Goal: Task Accomplishment & Management: Complete application form

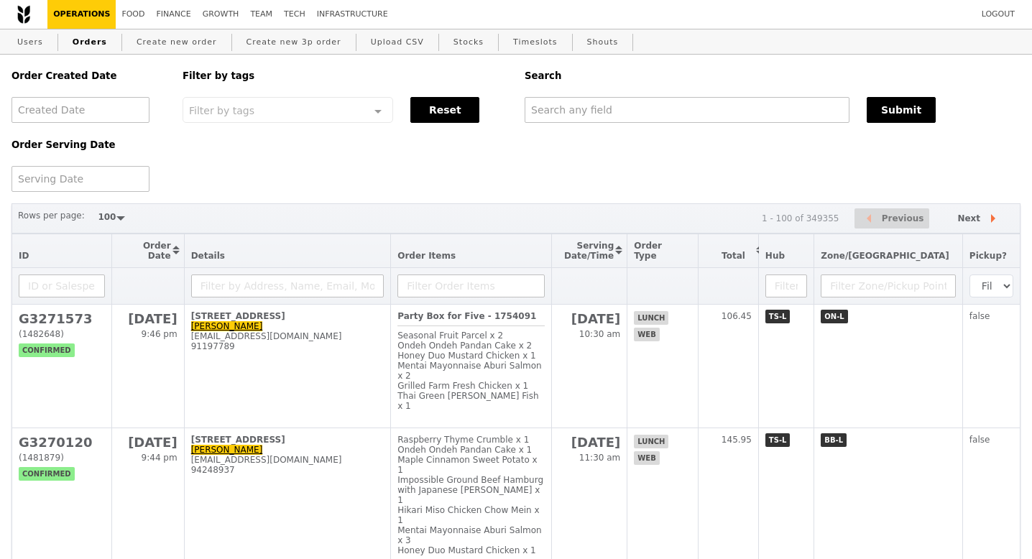
select select "100"
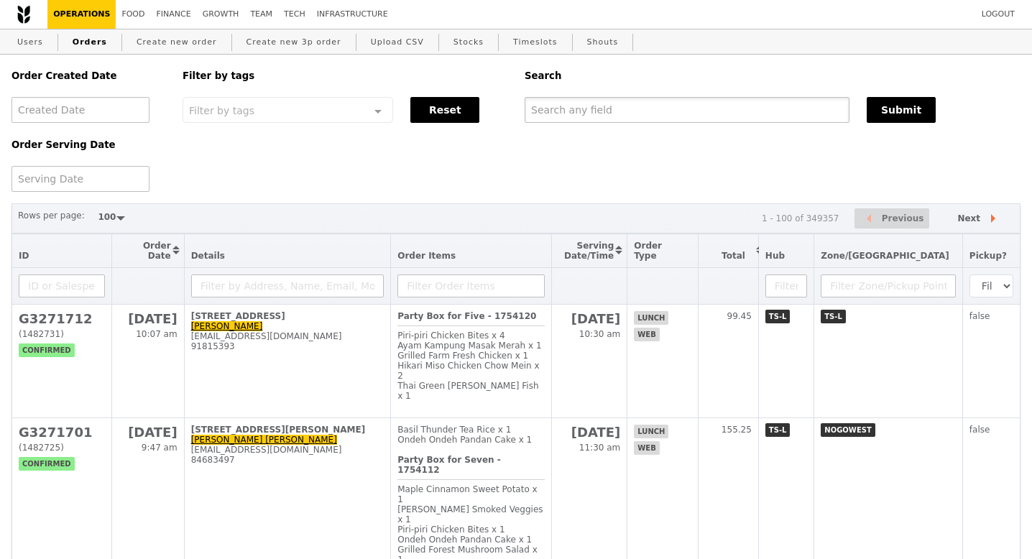
paste input "[EMAIL_ADDRESS][DOMAIN_NAME]"
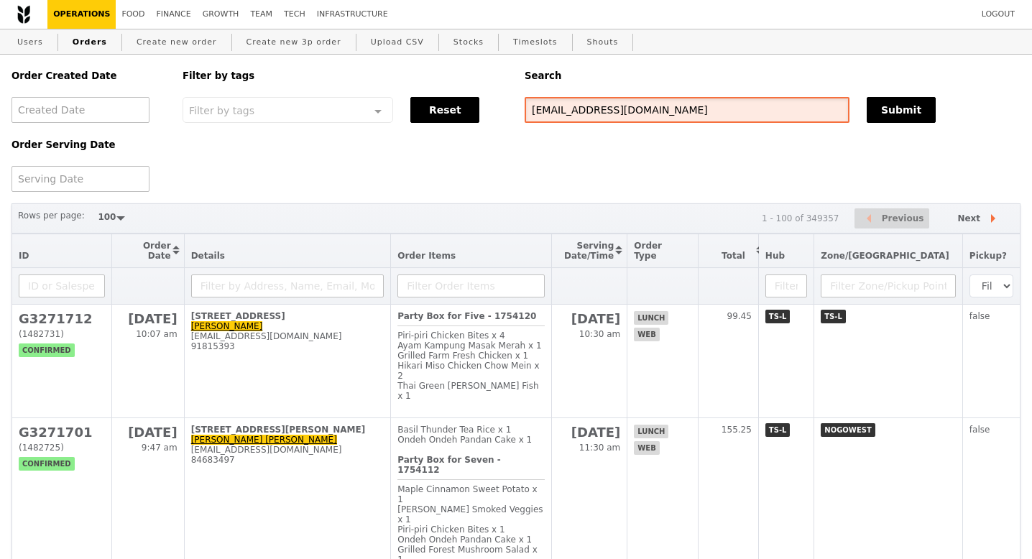
type input "[EMAIL_ADDRESS][DOMAIN_NAME]"
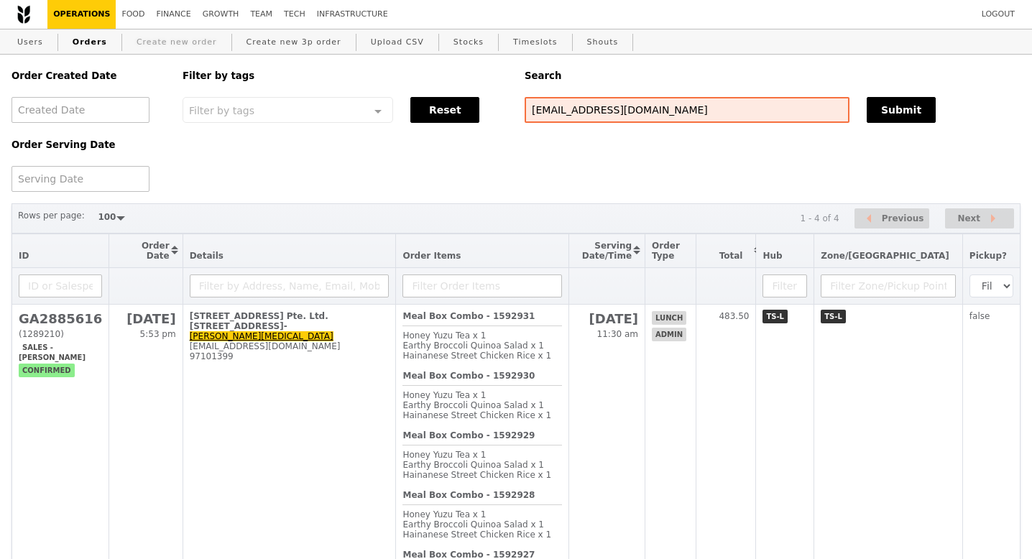
click at [166, 42] on link "Create new order" at bounding box center [177, 42] width 92 height 26
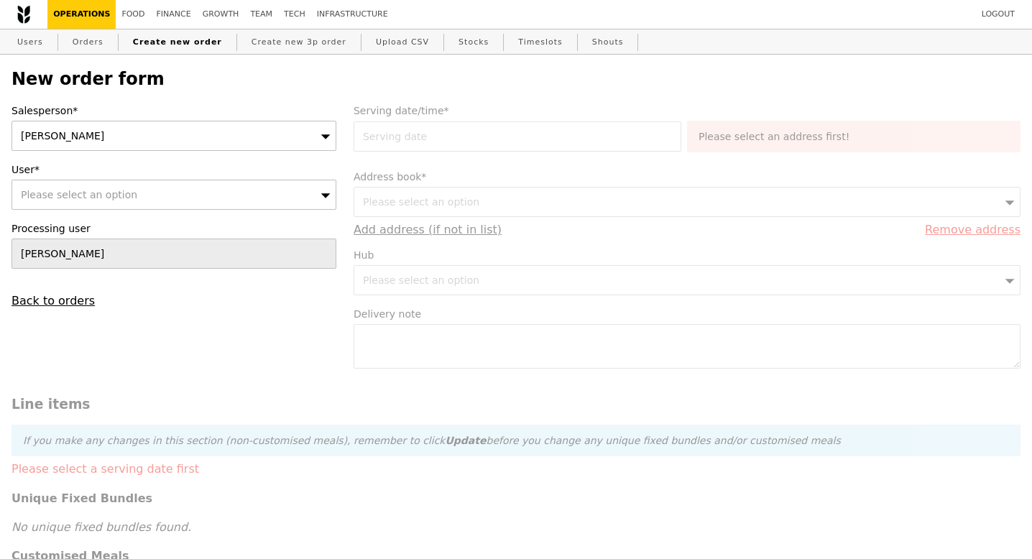
click at [206, 137] on div "[PERSON_NAME]" at bounding box center [173, 136] width 325 height 30
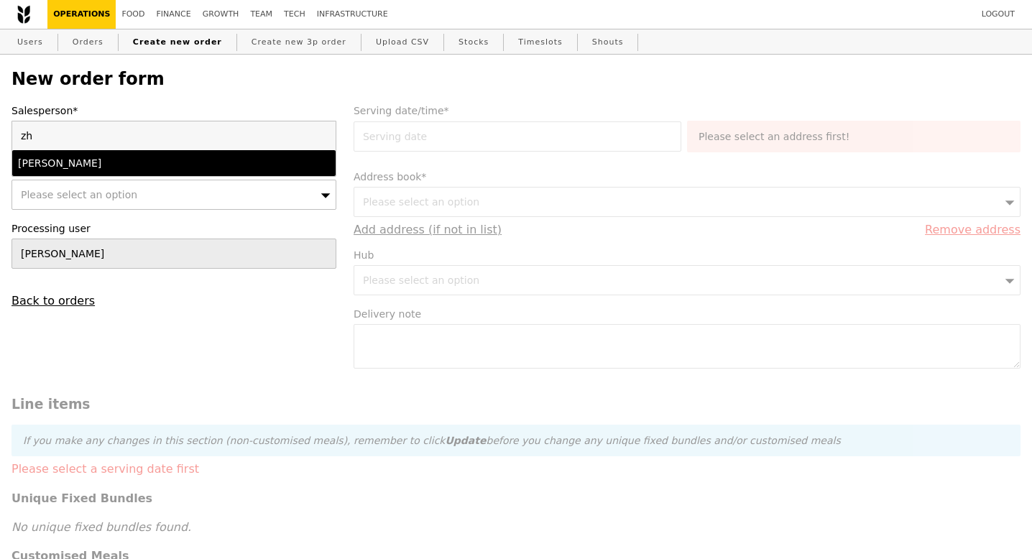
type input "zh"
click at [208, 162] on div "[PERSON_NAME]" at bounding box center [135, 163] width 234 height 14
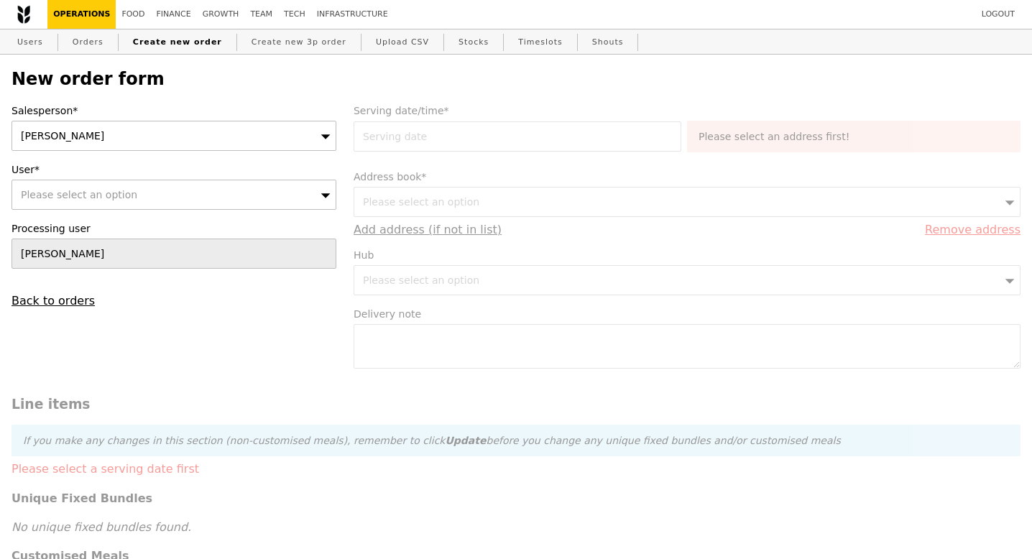
click at [194, 193] on div "Please select an option" at bounding box center [173, 195] width 325 height 30
type input "[EMAIL_ADDRESS][DOMAIN_NAME]"
type input "Confirm"
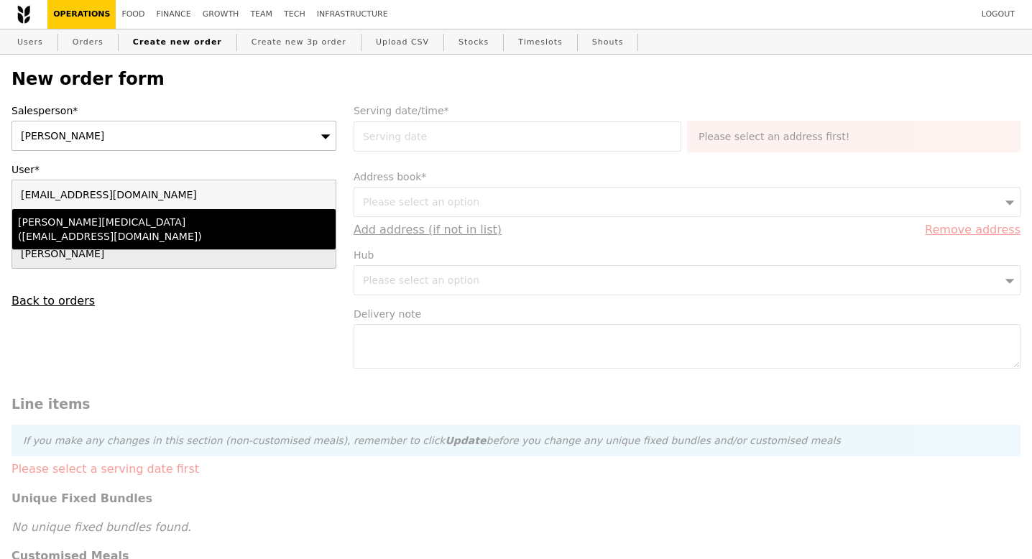
type input "[EMAIL_ADDRESS][DOMAIN_NAME]"
click at [190, 218] on div "[PERSON_NAME][MEDICAL_DATA] ([EMAIL_ADDRESS][DOMAIN_NAME])" at bounding box center [135, 229] width 234 height 29
type input "Loading..."
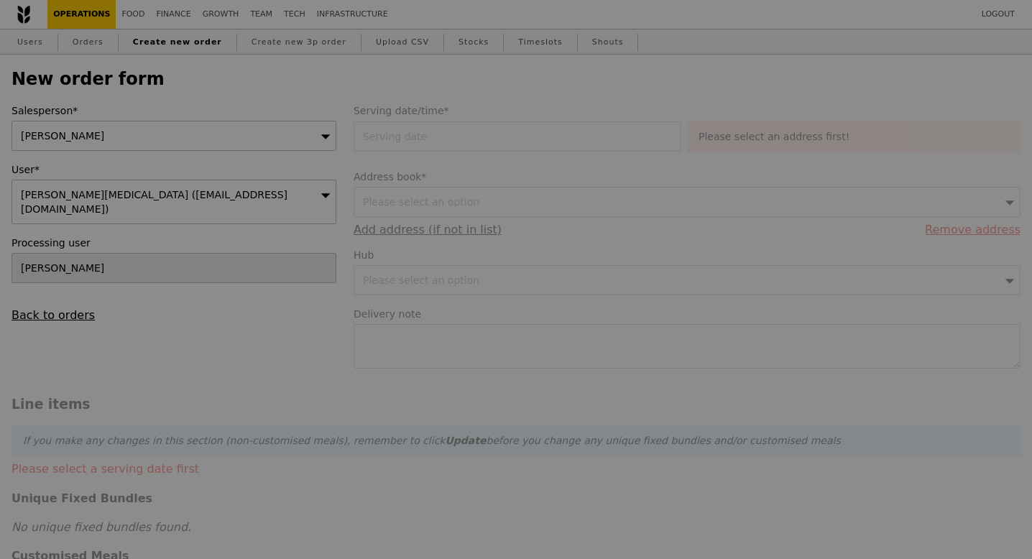
type input "13.76"
type input "15.00"
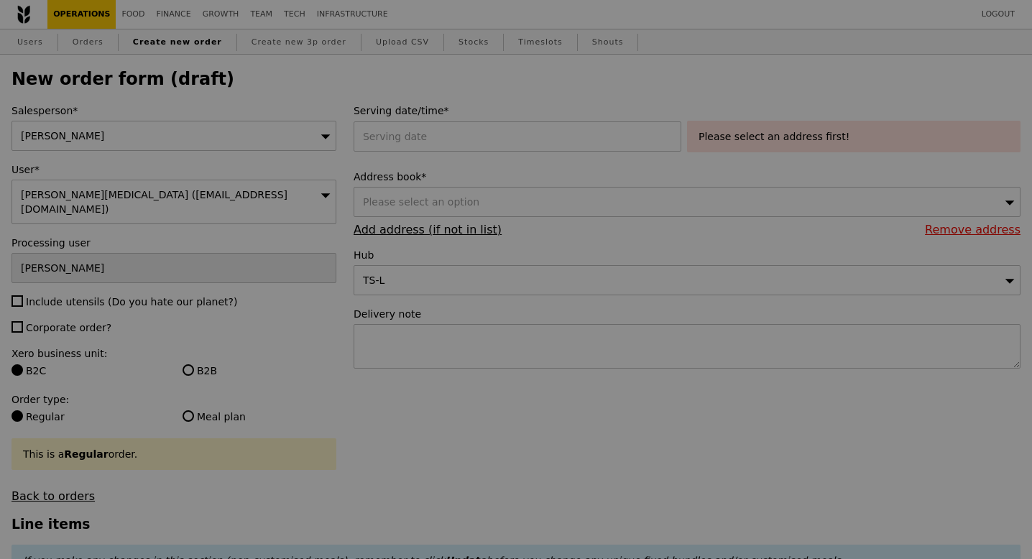
type input "Confirm"
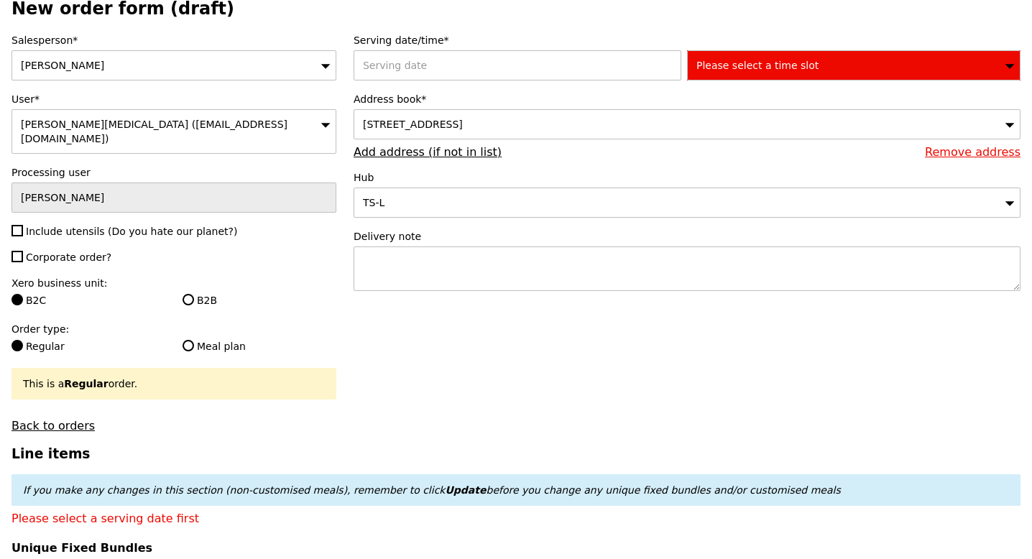
scroll to position [73, 0]
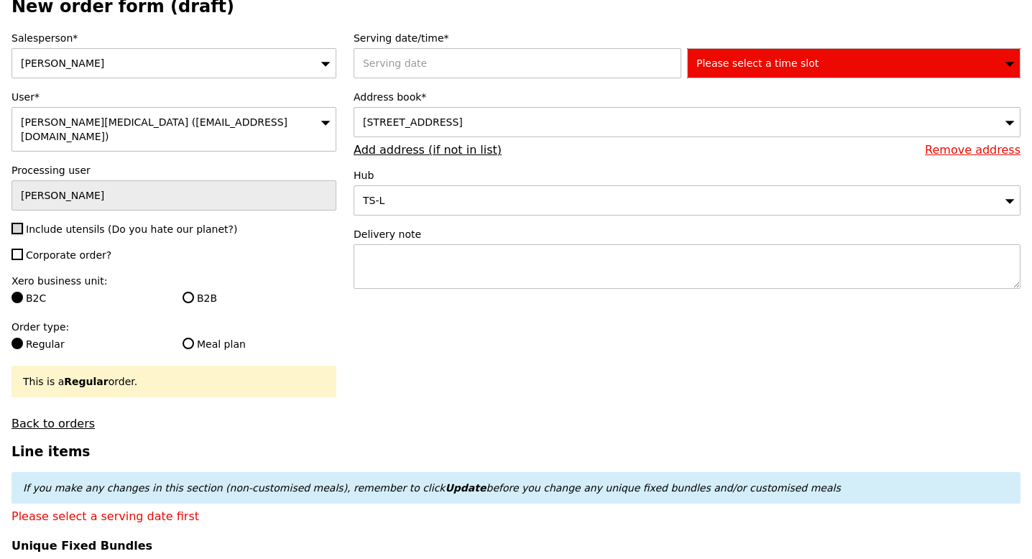
click at [17, 223] on input "Include utensils (Do you hate our planet?)" at bounding box center [16, 228] width 11 height 11
checkbox input "true"
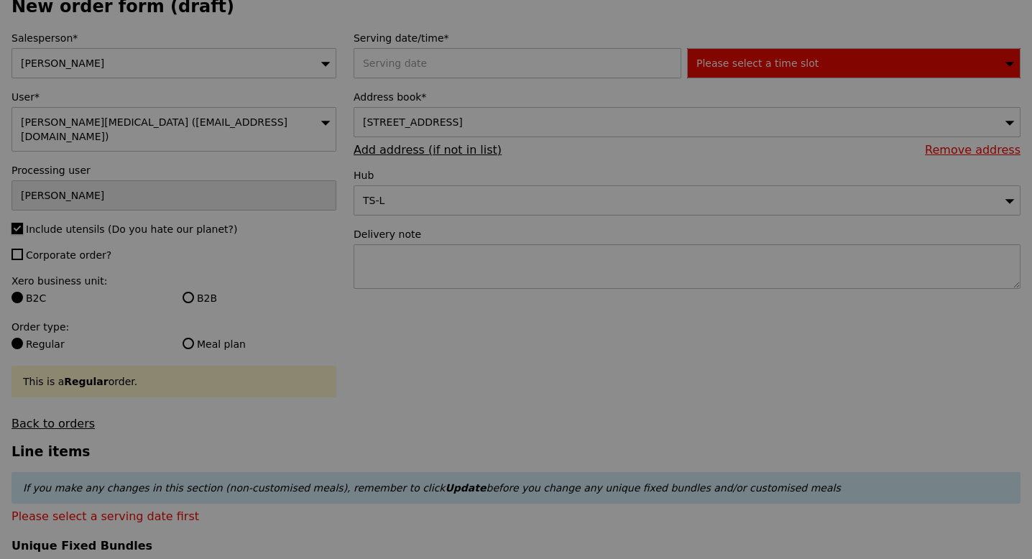
type input "Confirm"
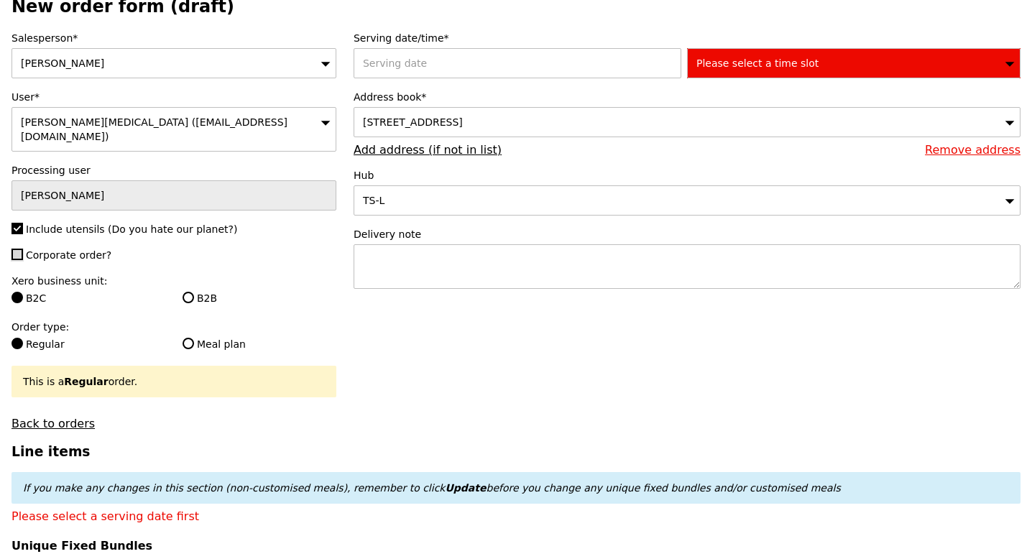
click at [17, 249] on input "Corporate order?" at bounding box center [16, 254] width 11 height 11
checkbox input "true"
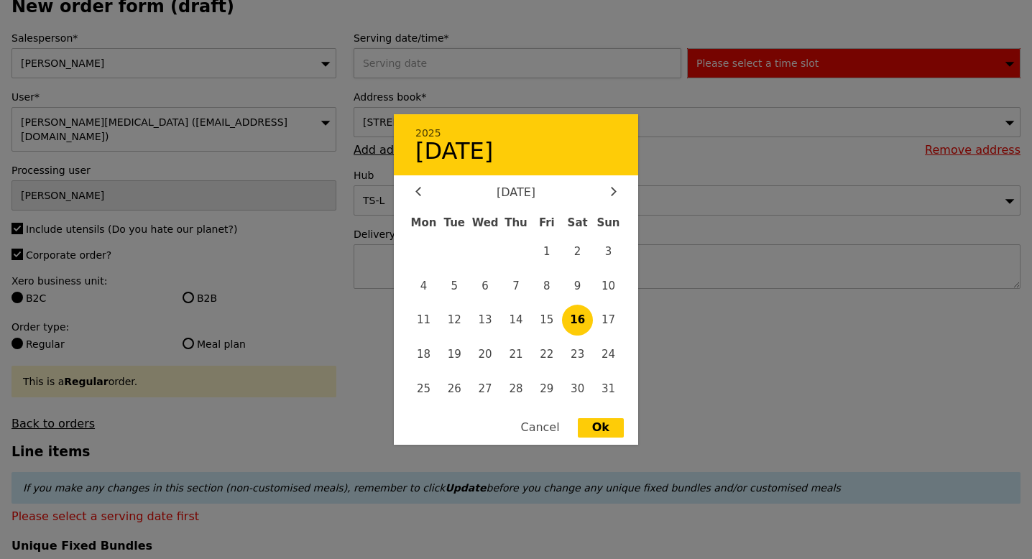
click at [399, 60] on div "2025 August [DATE] Tue Wed Thu Fri Sat Sun 1 2 3 4 5 6 7 8 9 10 11 12 13 14 15 …" at bounding box center [520, 63] width 333 height 30
click at [428, 361] on span "18" at bounding box center [423, 354] width 31 height 31
type input "[DATE]"
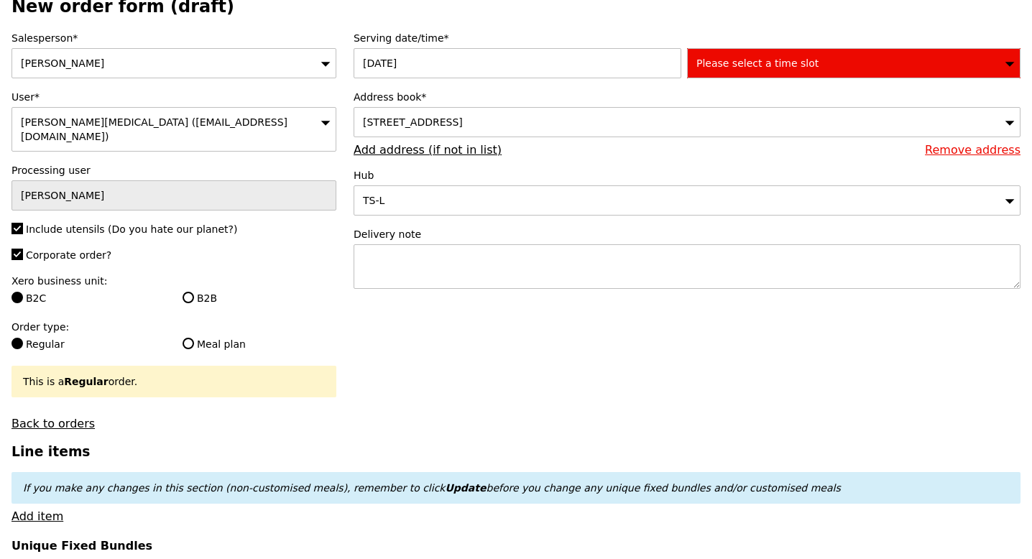
click at [772, 73] on div "Please select a time slot" at bounding box center [853, 63] width 333 height 30
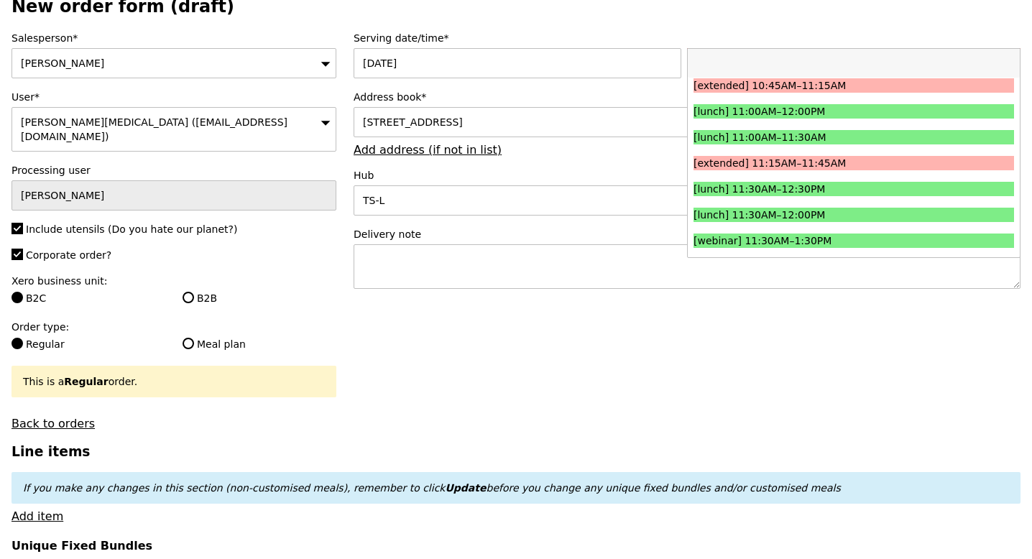
scroll to position [454, 0]
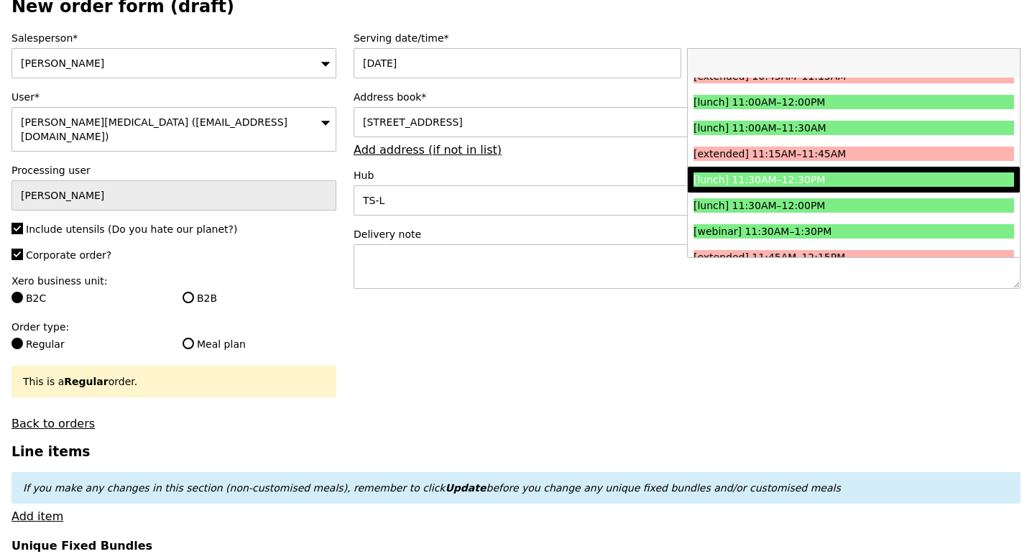
click at [779, 176] on div "[lunch] 11:30AM–12:30PM" at bounding box center [813, 179] width 241 height 14
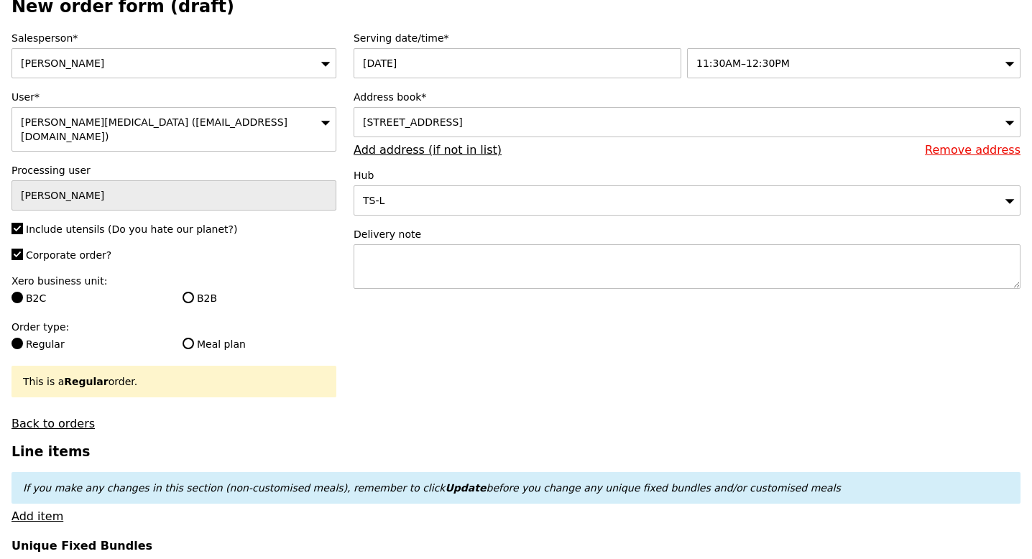
click at [438, 129] on div "[STREET_ADDRESS]" at bounding box center [687, 122] width 667 height 30
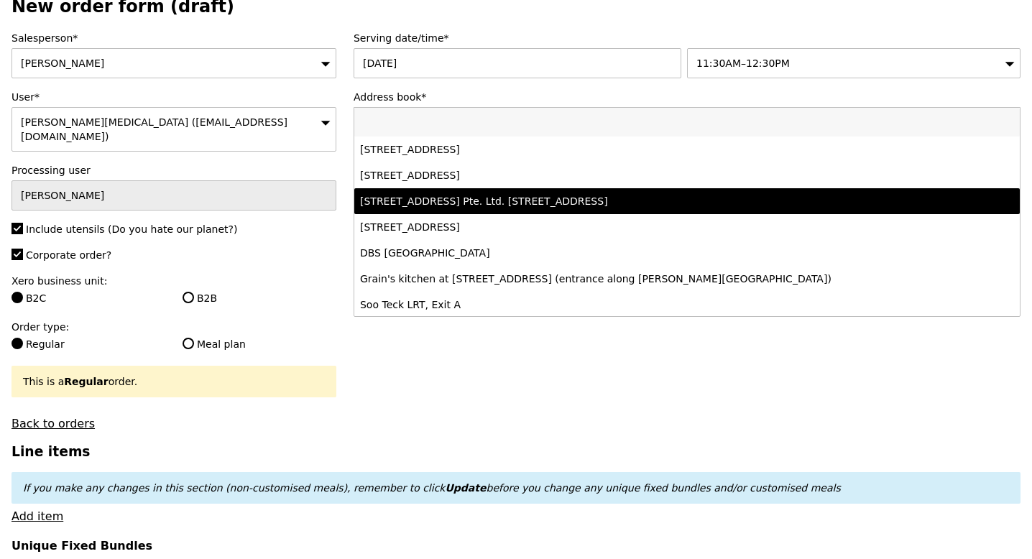
click at [443, 195] on div "[STREET_ADDRESS] Pte. Ltd. [STREET_ADDRESS]" at bounding box center [605, 201] width 491 height 14
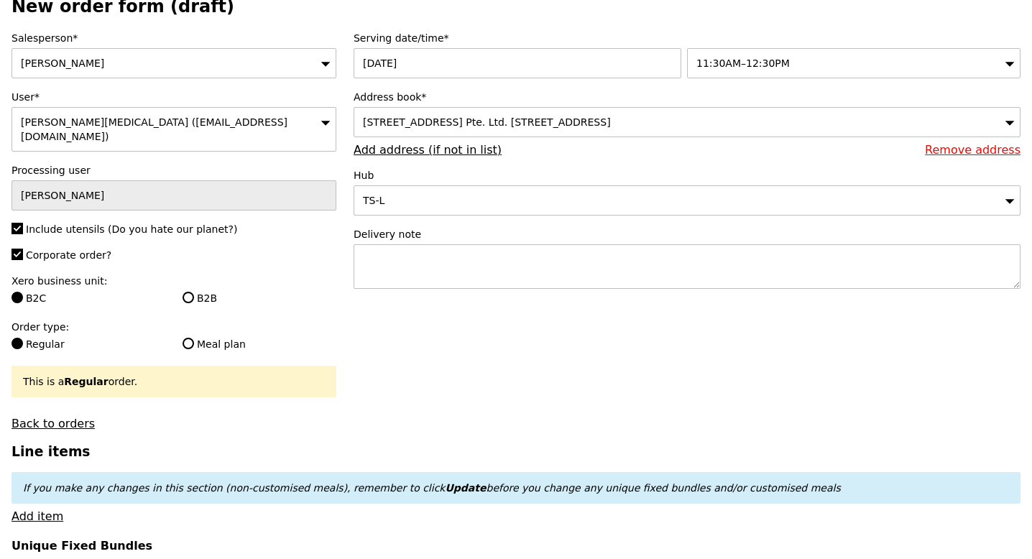
type input "Confirm"
click at [451, 147] on link "Add address (if not in list)" at bounding box center [428, 150] width 148 height 14
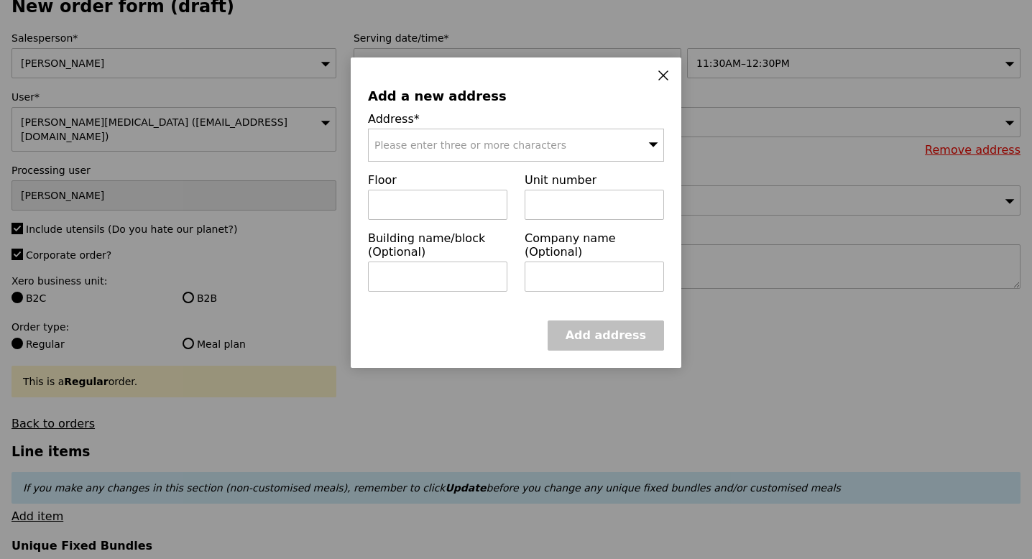
click at [461, 141] on span "Please enter three or more characters" at bounding box center [470, 144] width 192 height 11
type input "339509"
click at [461, 178] on div "[STREET_ADDRESS]" at bounding box center [480, 174] width 213 height 14
click at [409, 198] on input "text" at bounding box center [437, 205] width 139 height 30
paste input "[GEOGRAPHIC_DATA] 1"
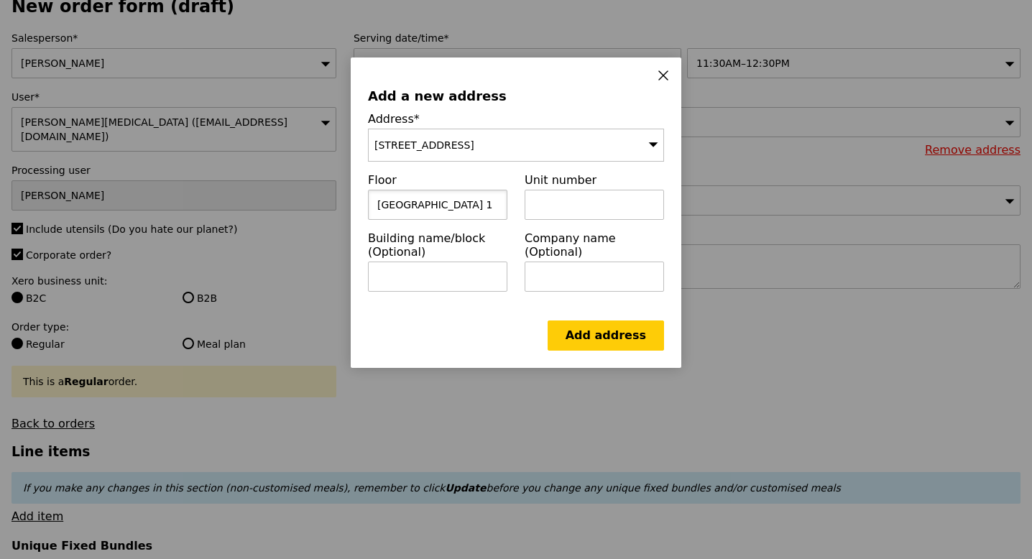
type input "[GEOGRAPHIC_DATA] 1"
click at [589, 218] on input "text" at bounding box center [594, 205] width 139 height 30
paste input "15-01/09"
type input "15-01/09"
click at [480, 310] on div "Add a new address Address* [STREET_ADDRESS] [GEOGRAPHIC_DATA] 1 Unit number 15-…" at bounding box center [516, 212] width 331 height 310
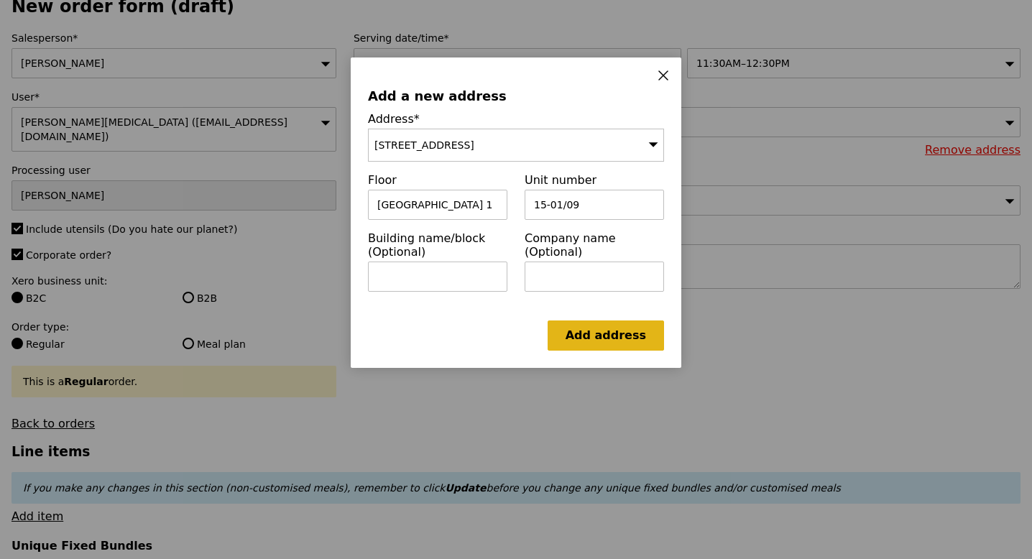
click at [622, 335] on link "Add address" at bounding box center [606, 335] width 116 height 30
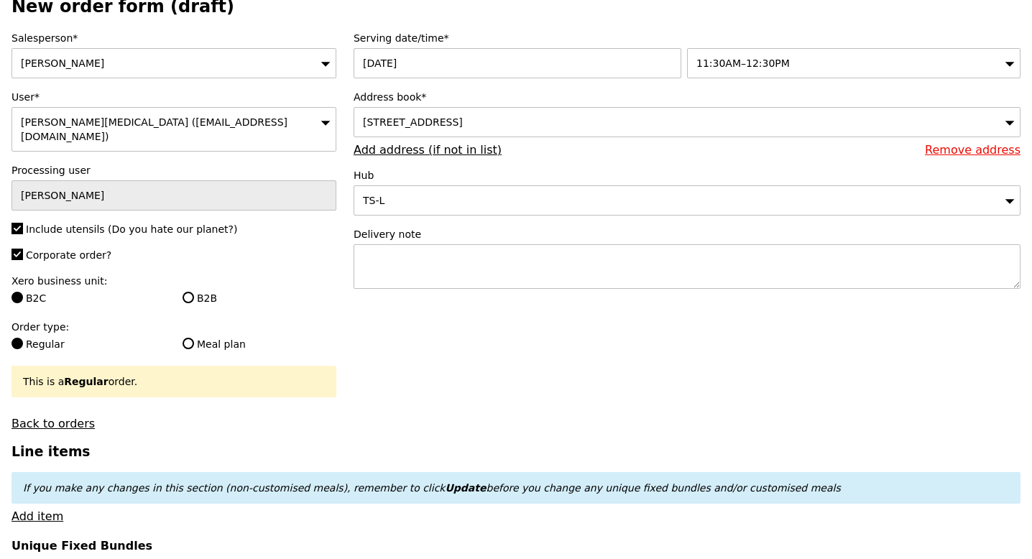
type input "Confirm"
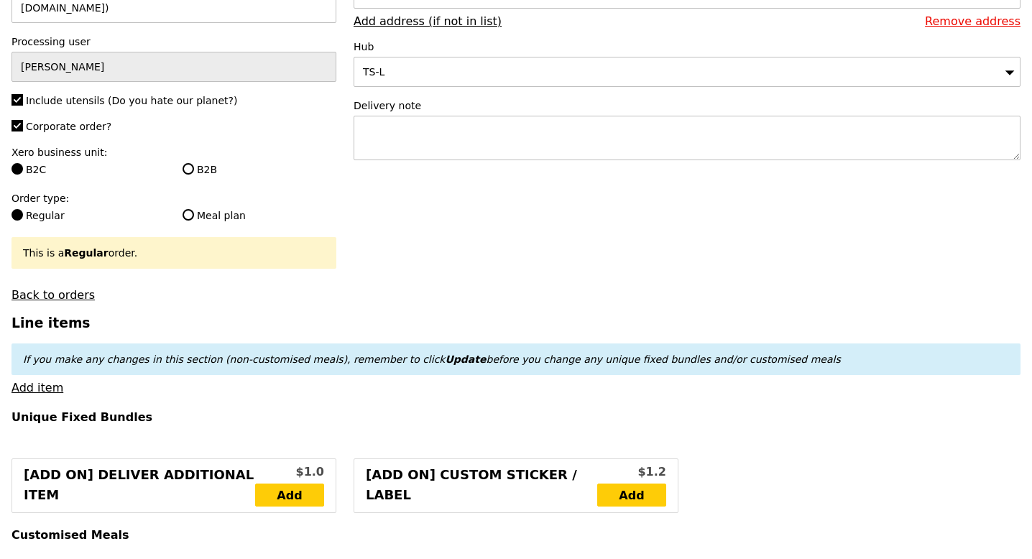
scroll to position [204, 0]
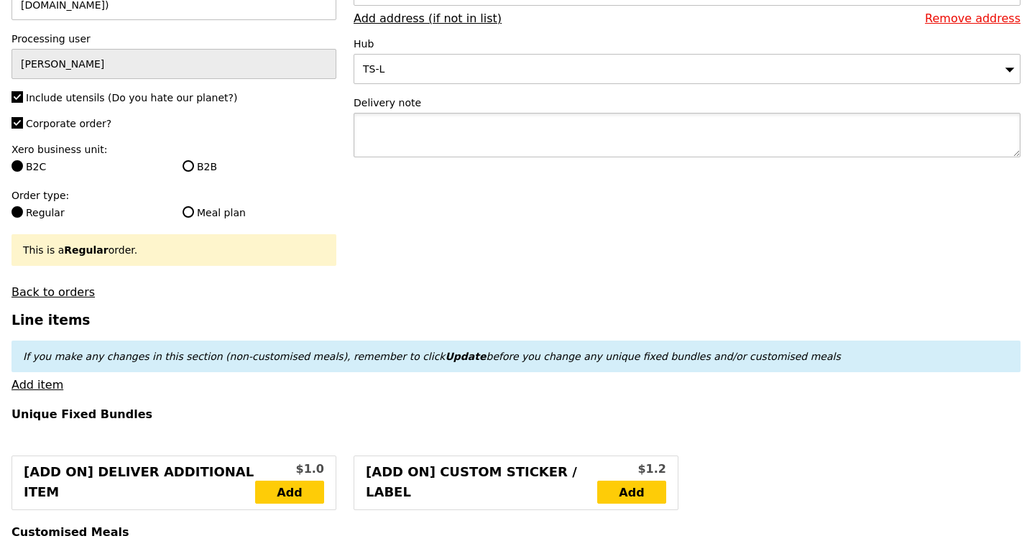
click at [407, 139] on textarea at bounding box center [687, 135] width 667 height 45
type textarea "Deliver with"
type input "Confirm"
paste textarea "P5893"
type textarea "Deliver with P5893"
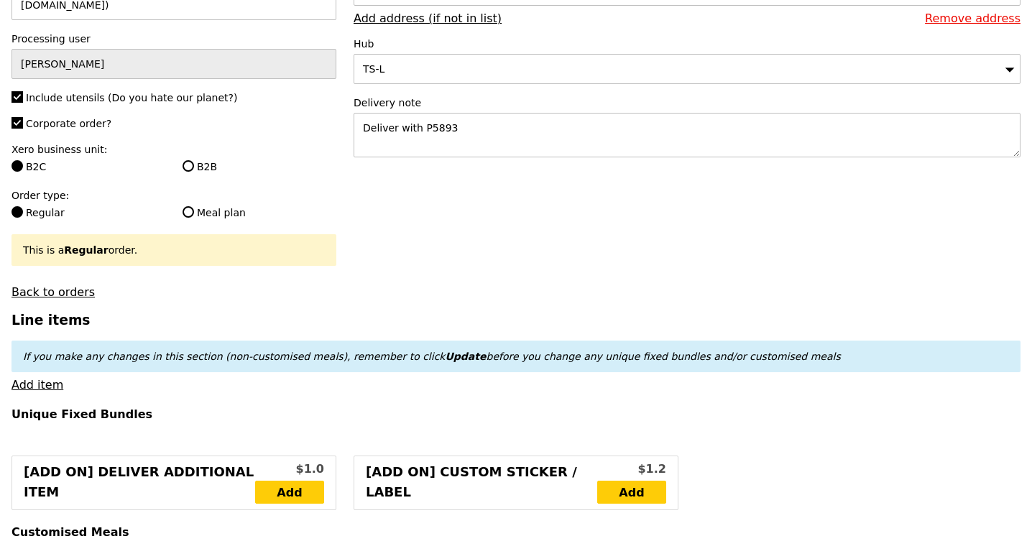
type input "Confirm"
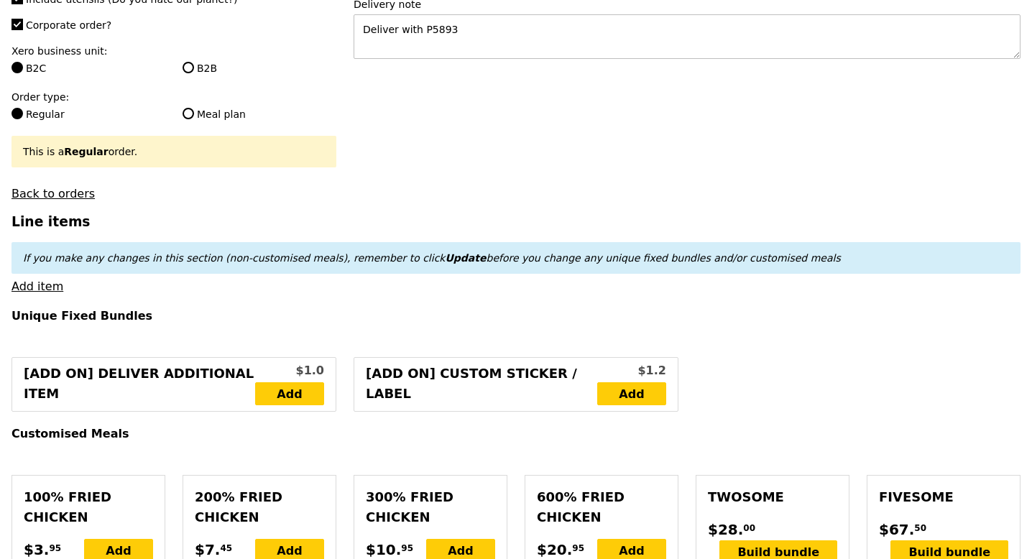
scroll to position [300, 0]
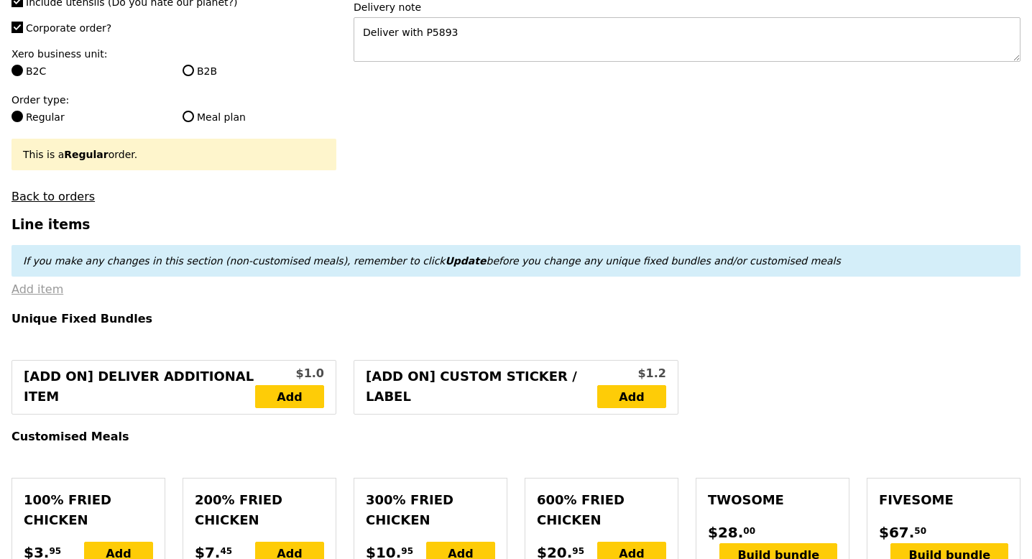
click at [42, 282] on link "Add item" at bounding box center [37, 289] width 52 height 14
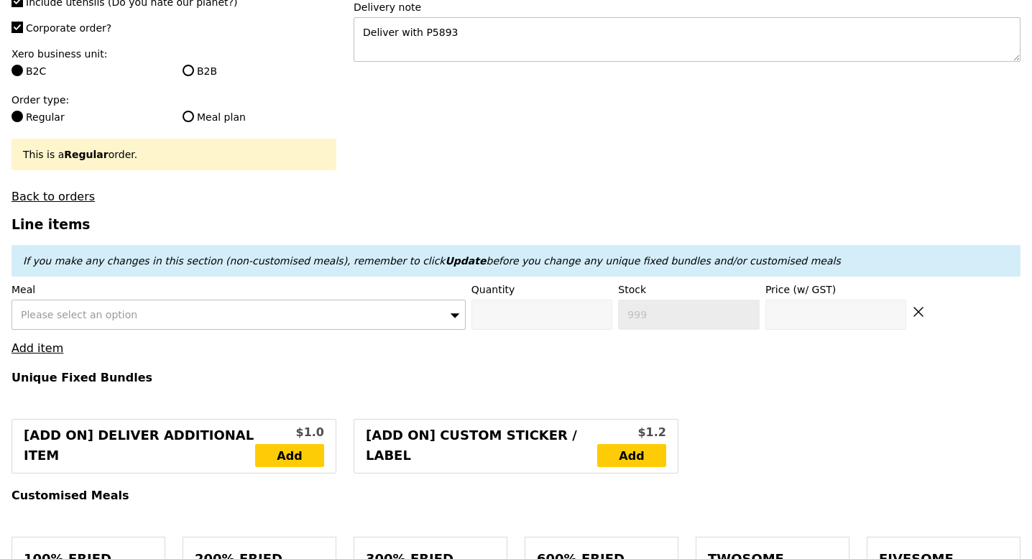
click at [193, 300] on div "Please select an option" at bounding box center [238, 315] width 454 height 30
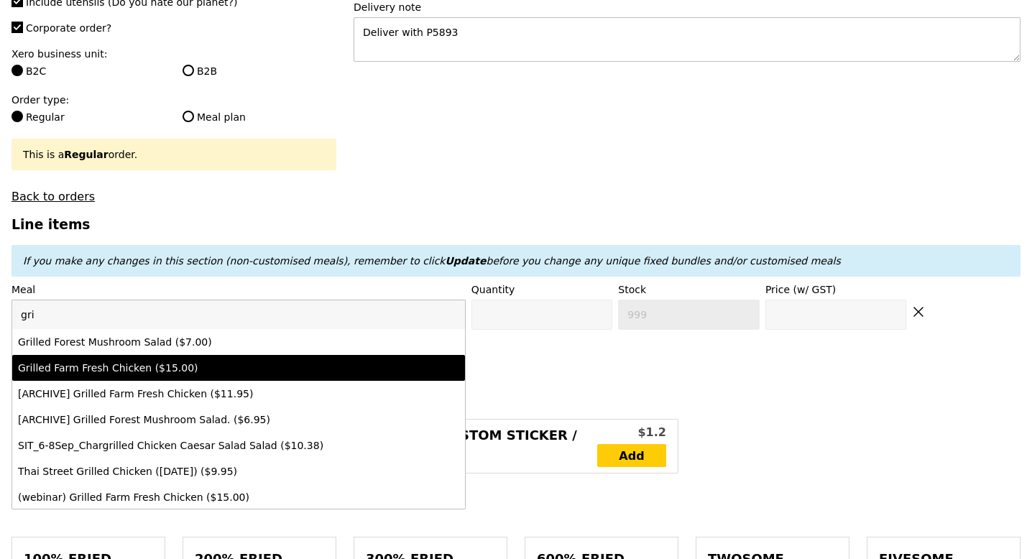
type input "gri"
click at [198, 355] on li "Grilled Farm Fresh Chicken ($15.00)" at bounding box center [238, 368] width 453 height 26
type input "Confirm anyway"
type input "0"
type input "451"
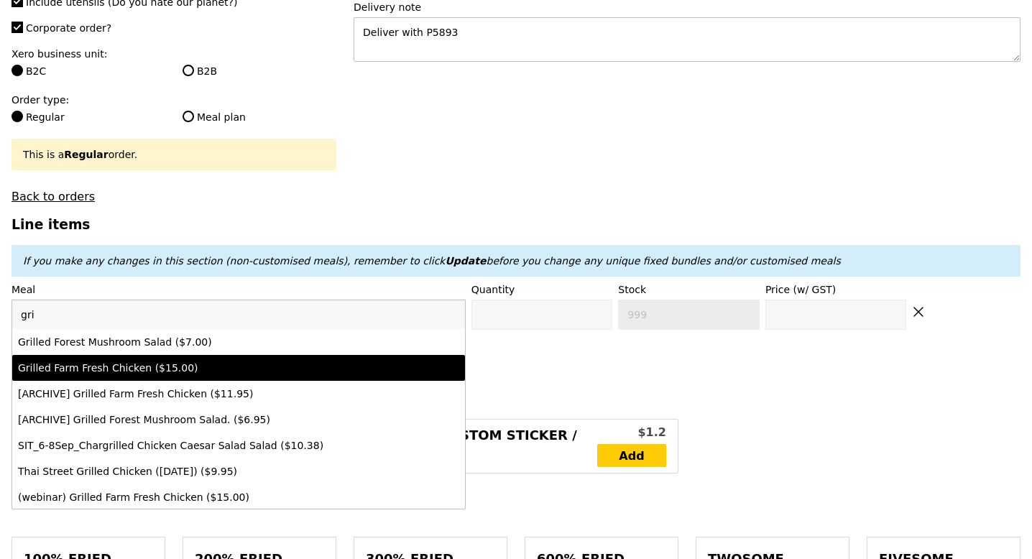
type input "15.0"
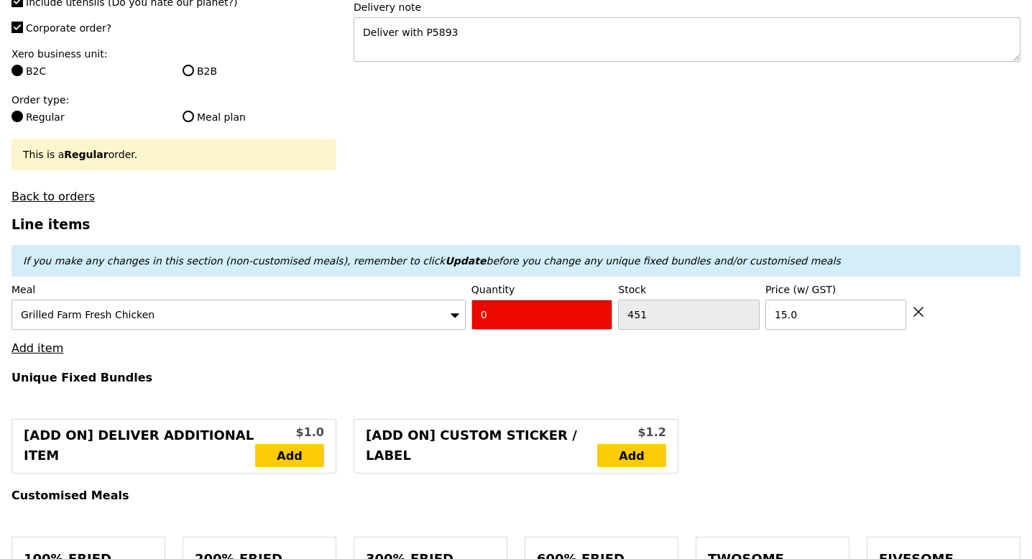
click at [501, 308] on input "0" at bounding box center [542, 315] width 142 height 30
type input "Confirm"
type input "1"
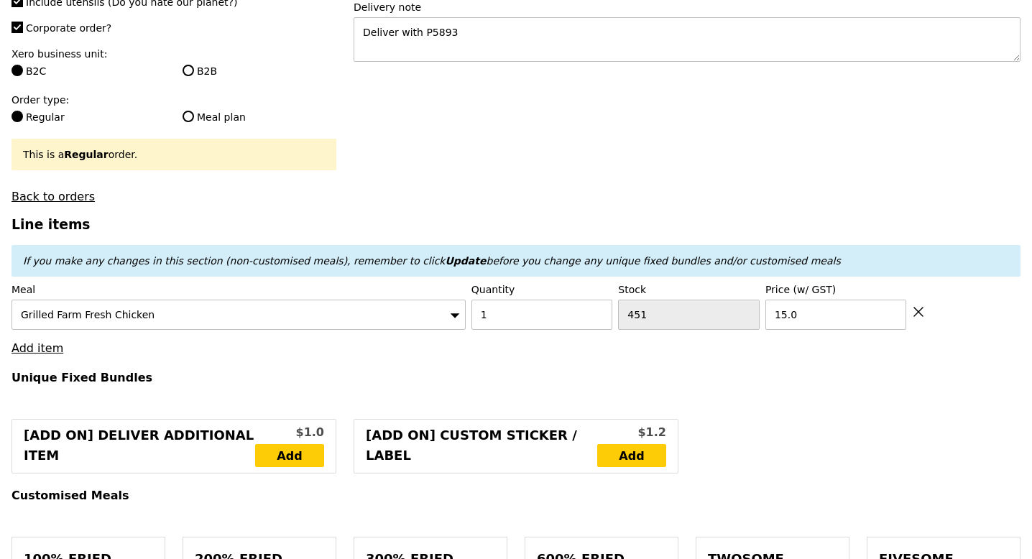
type input "Loading..."
type input "15.00"
type input "7.71"
type input "8.40"
type input "23.40"
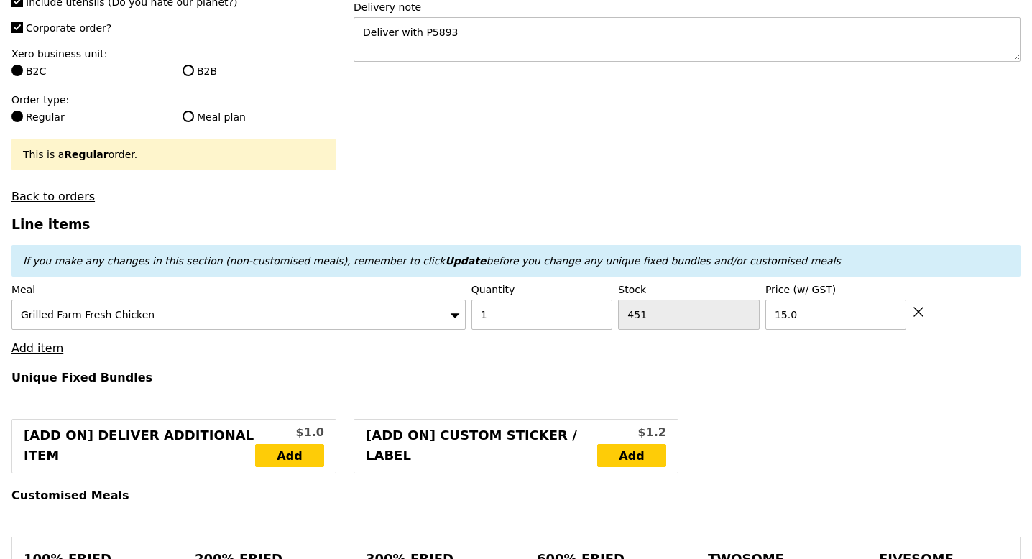
type input "Confirm"
click at [47, 341] on link "Add item" at bounding box center [37, 348] width 52 height 14
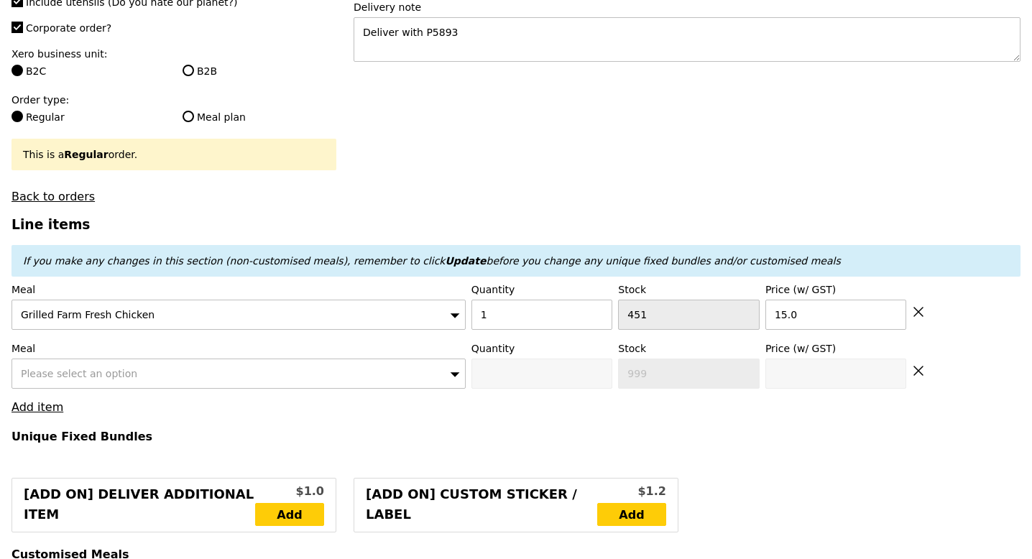
click at [67, 368] on span "Please select an option" at bounding box center [79, 373] width 116 height 11
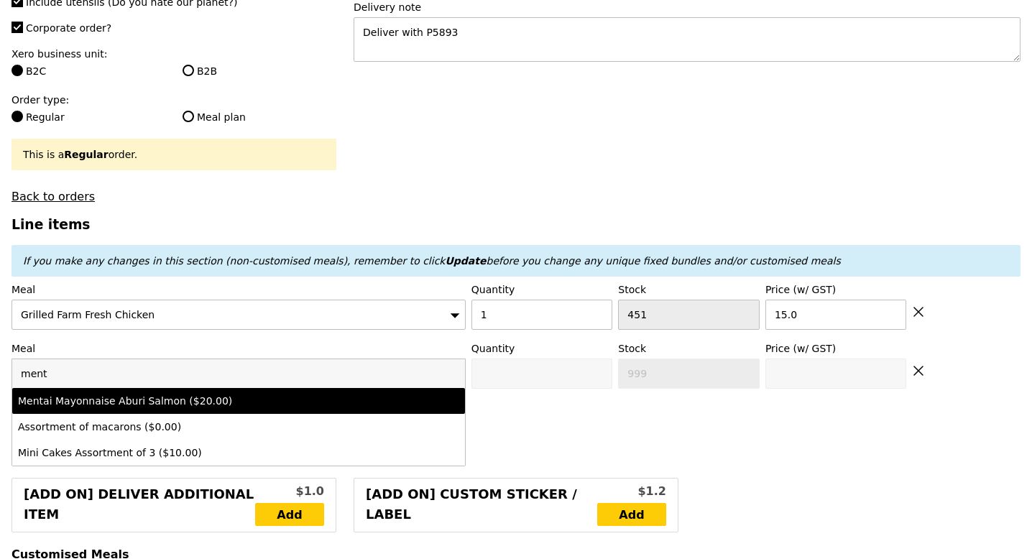
type input "ment"
click at [102, 394] on div "Mentai Mayonnaise Aburi Salmon ($20.00)" at bounding box center [183, 401] width 331 height 14
type input "Confirm anyway"
type input "0"
type input "457"
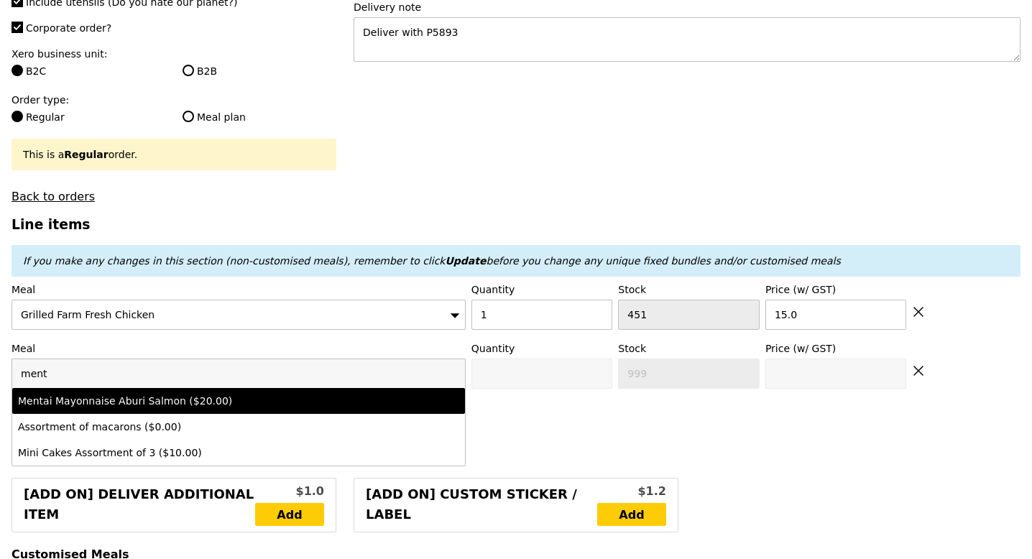
type input "20.0"
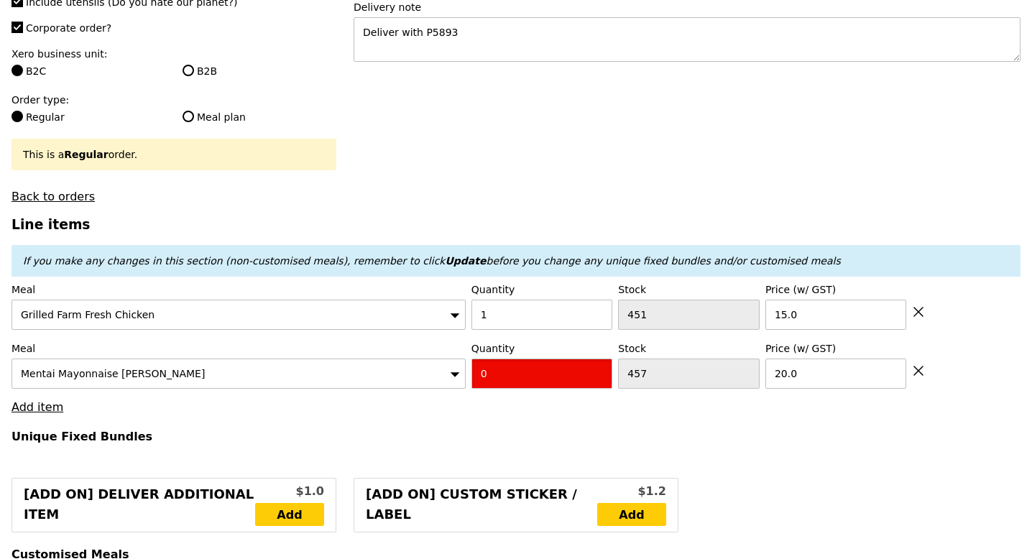
click at [499, 359] on input "0" at bounding box center [542, 374] width 142 height 30
type input "Confirm"
type input "1"
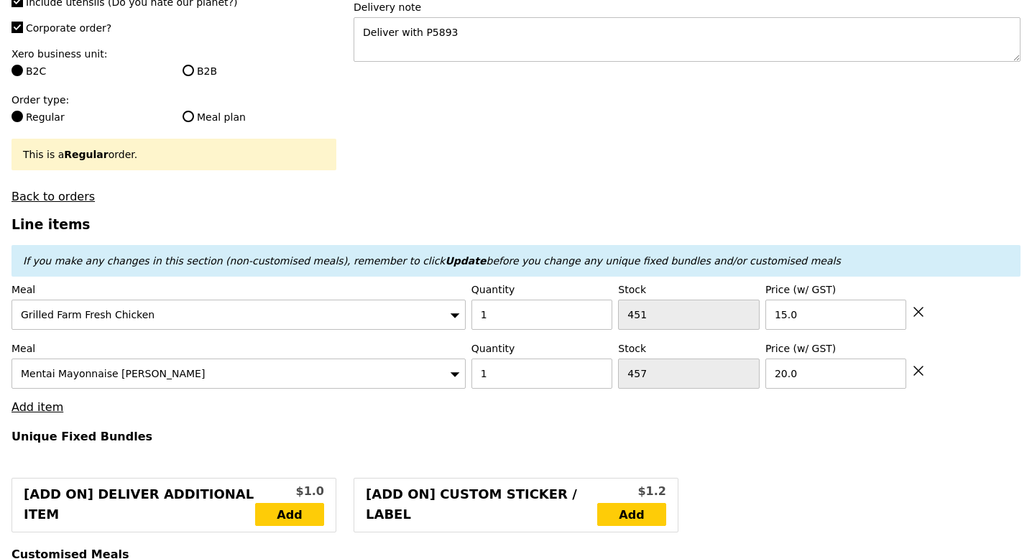
type input "Loading..."
type input "35.00"
type input "5.87"
type input "6.40"
type input "41.40"
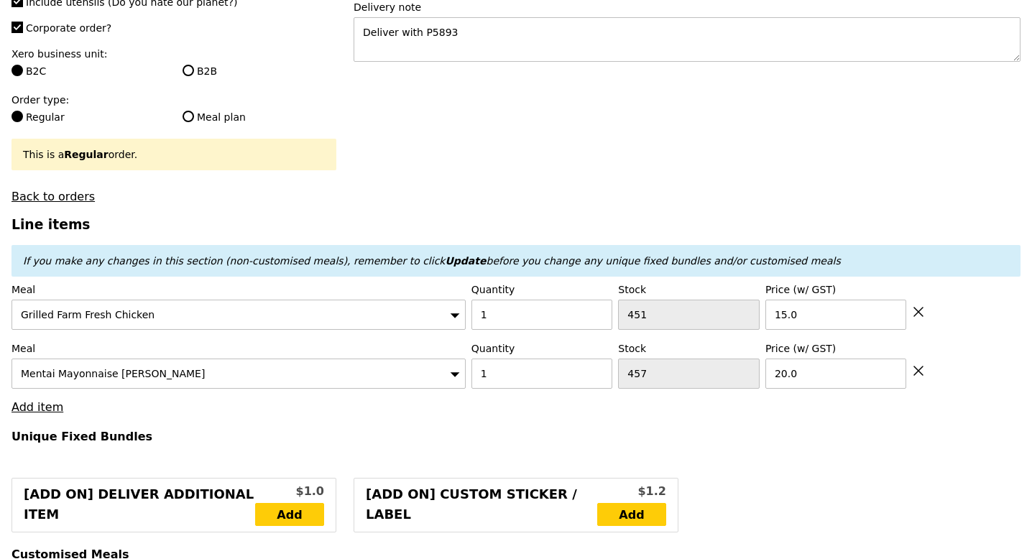
type input "Confirm"
click at [45, 400] on link "Add item" at bounding box center [37, 407] width 52 height 14
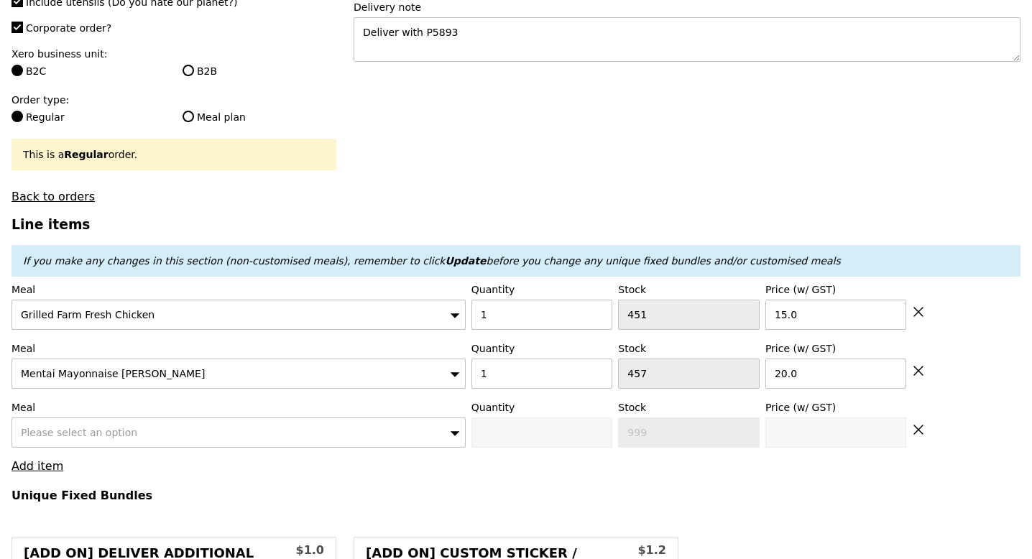
click at [74, 417] on div "Please select an option" at bounding box center [238, 432] width 454 height 30
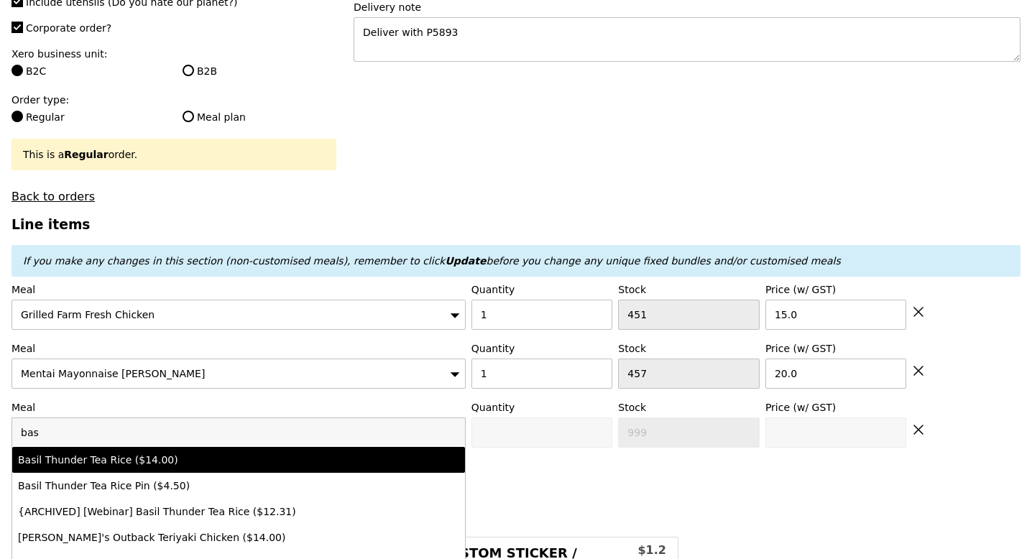
type input "bas"
click at [148, 453] on div "Basil Thunder Tea Rice ($14.00)" at bounding box center [183, 460] width 331 height 14
type input "Confirm anyway"
type input "0"
type input "485"
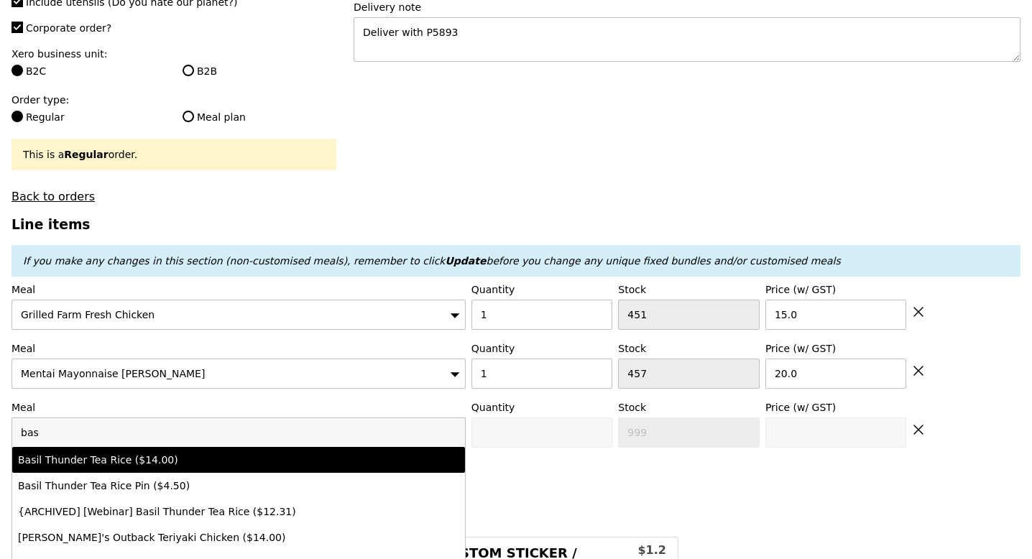
type input "14.0"
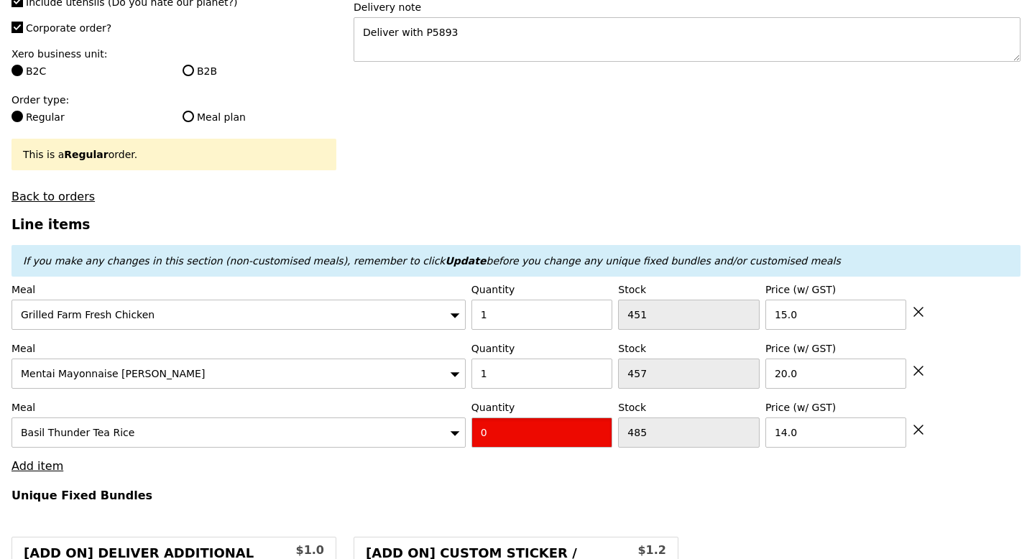
click at [508, 421] on input "0" at bounding box center [542, 432] width 142 height 30
type input "Confirm"
type input "1"
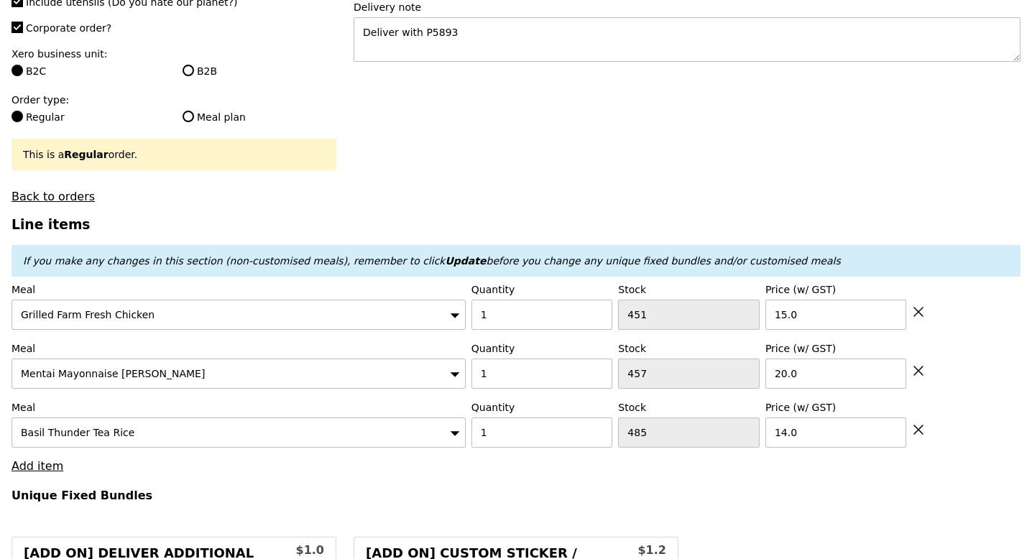
type input "Loading..."
type input "49.00"
type input "4.59"
type input "5.00"
type input "54.00"
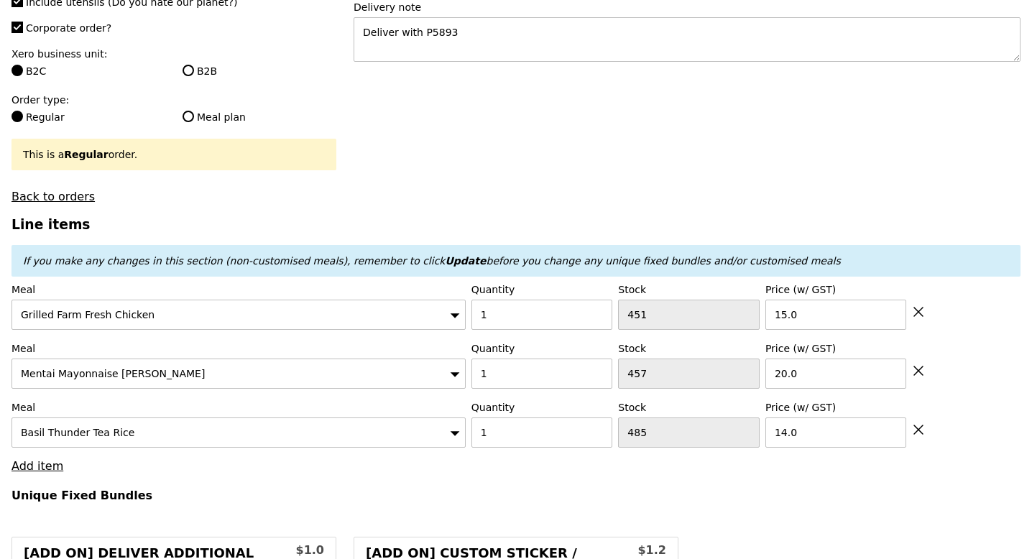
type input "Confirm"
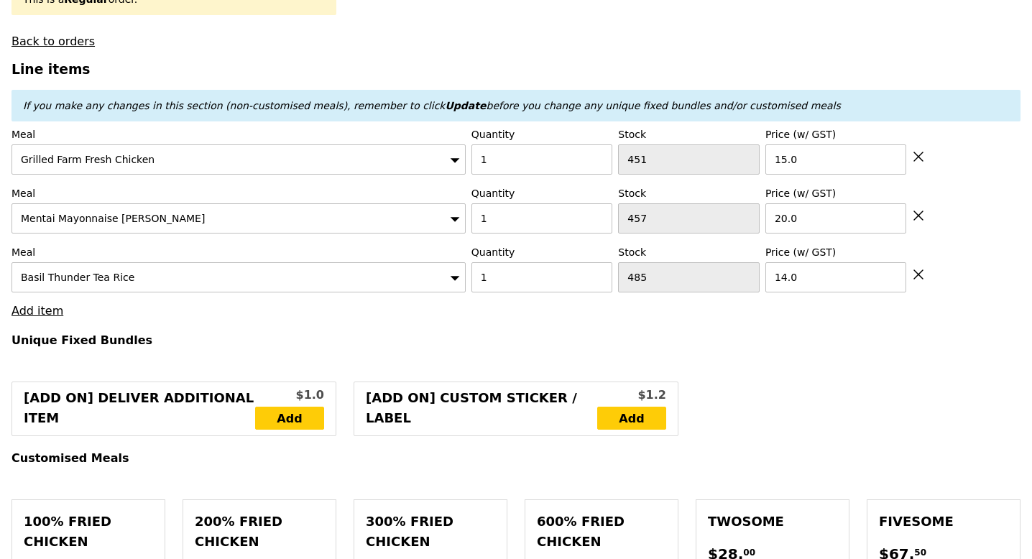
scroll to position [461, 0]
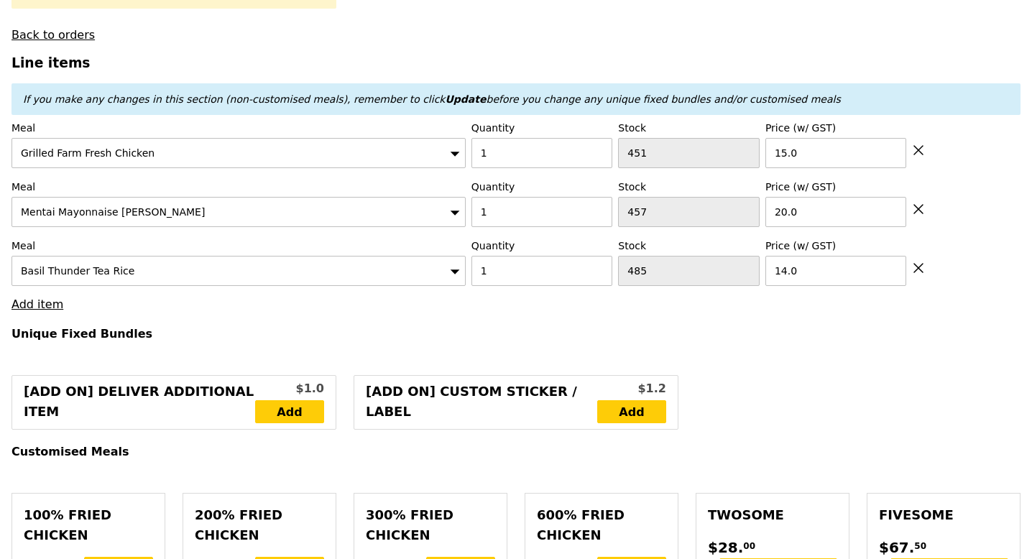
click at [43, 297] on link "Add item" at bounding box center [37, 304] width 52 height 14
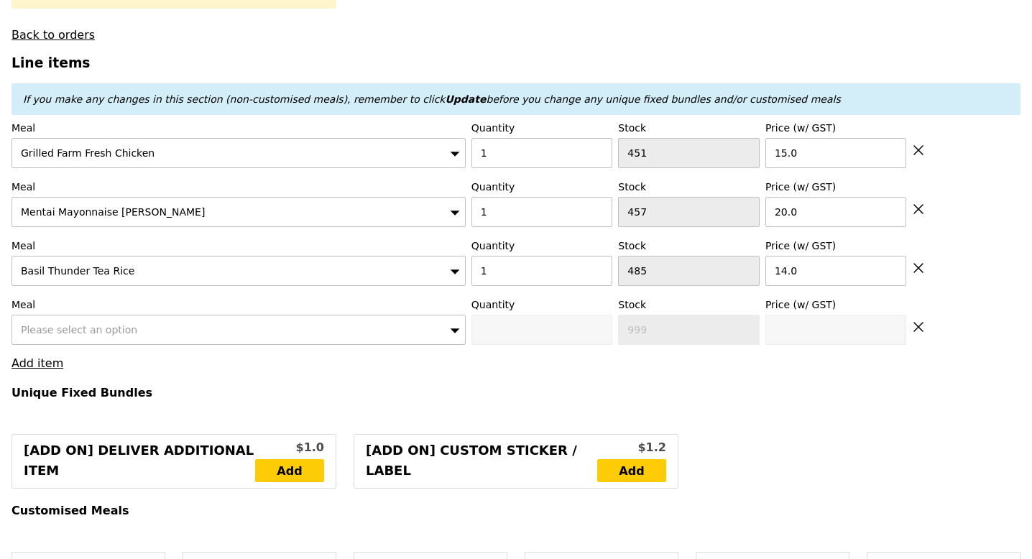
click at [56, 324] on span "Please select an option" at bounding box center [79, 329] width 116 height 11
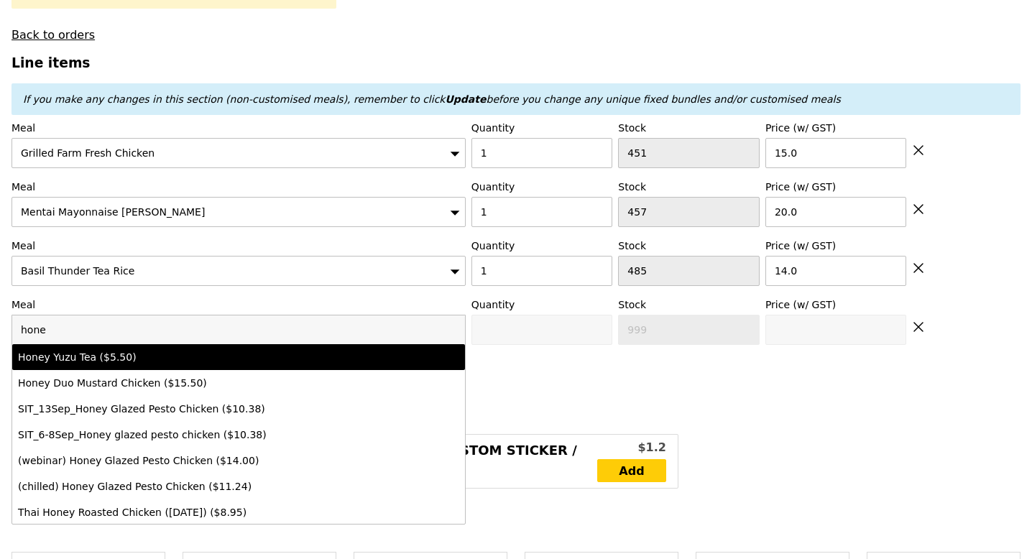
type input "hone"
click at [93, 350] on div "Honey Yuzu Tea ($5.50)" at bounding box center [183, 357] width 331 height 14
type input "Confirm anyway"
type input "0"
type input "489"
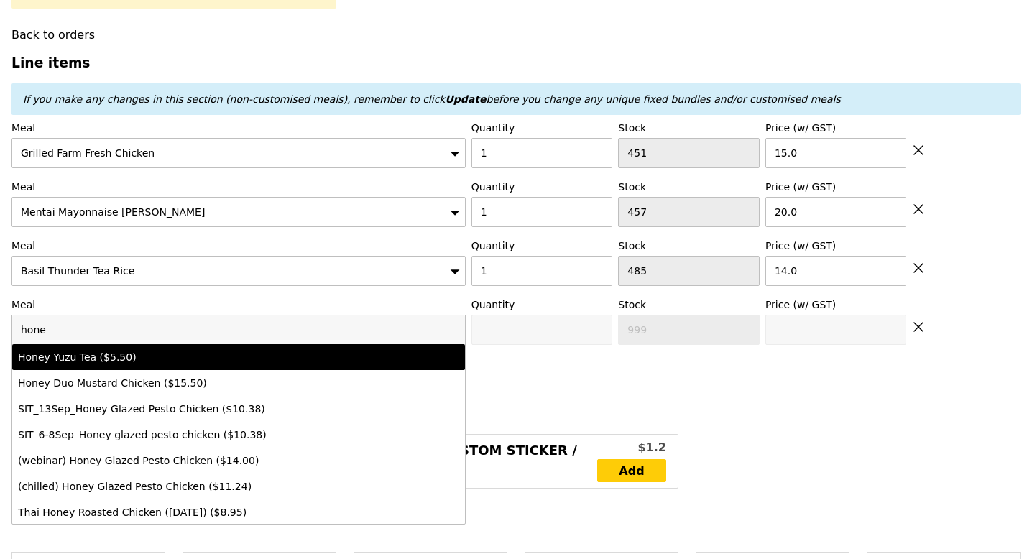
type input "5.5"
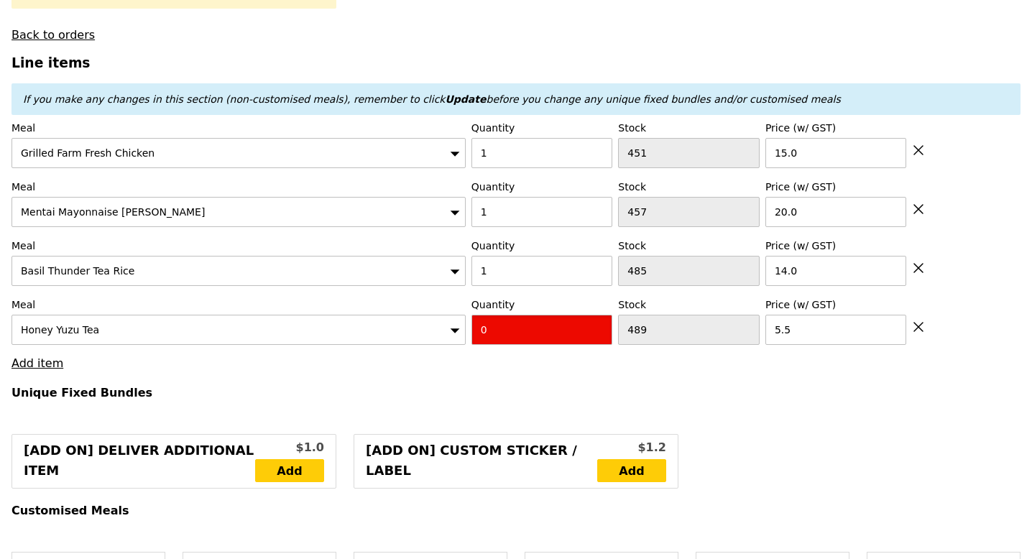
click at [526, 321] on input "0" at bounding box center [542, 330] width 142 height 30
click at [525, 321] on input "0" at bounding box center [542, 330] width 142 height 30
type input "Confirm"
type input "1"
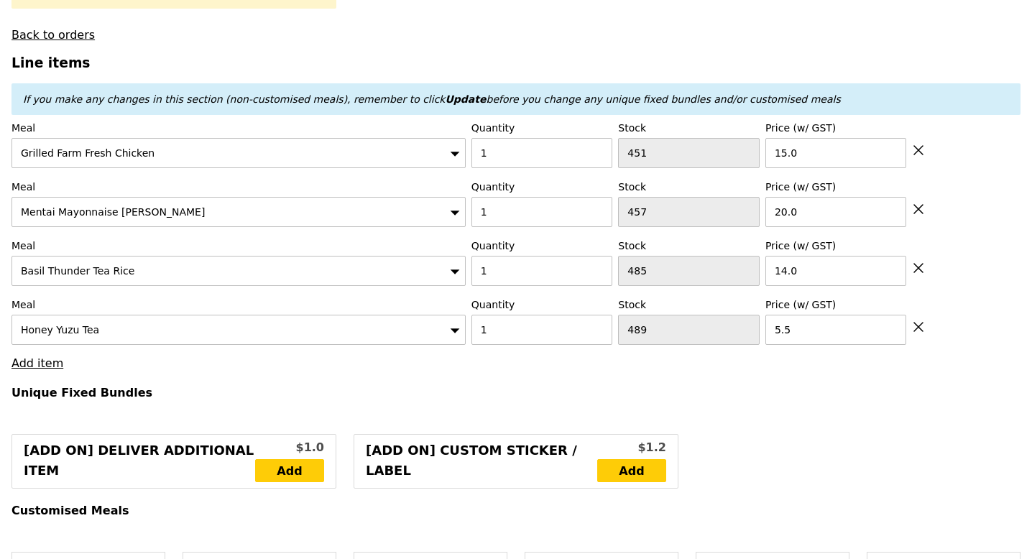
type input "Loading..."
type input "54.50"
type input "4.08"
type input "4.45"
type input "58.95"
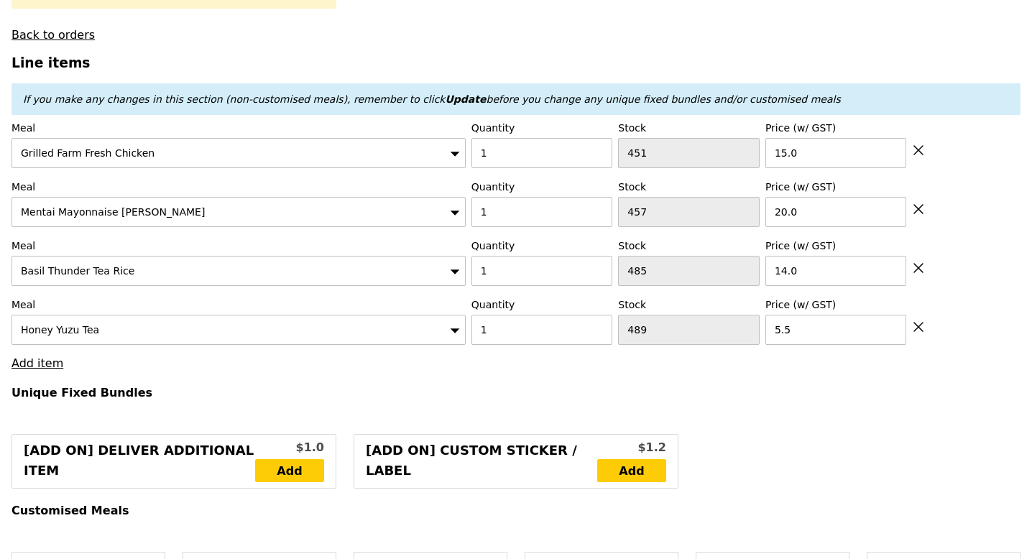
type input "Confirm"
click at [45, 356] on link "Add item" at bounding box center [37, 363] width 52 height 14
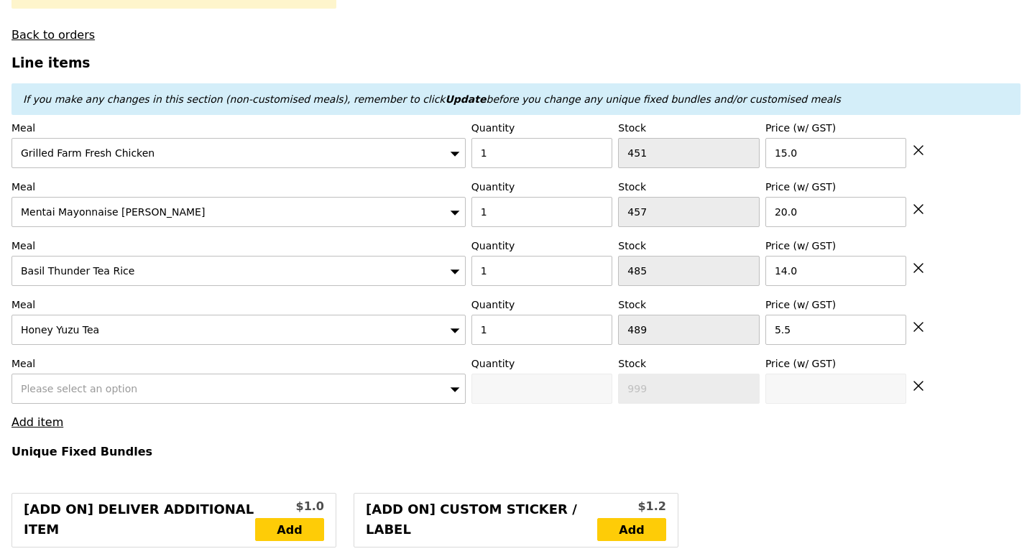
click at [67, 383] on span "Please select an option" at bounding box center [79, 388] width 116 height 11
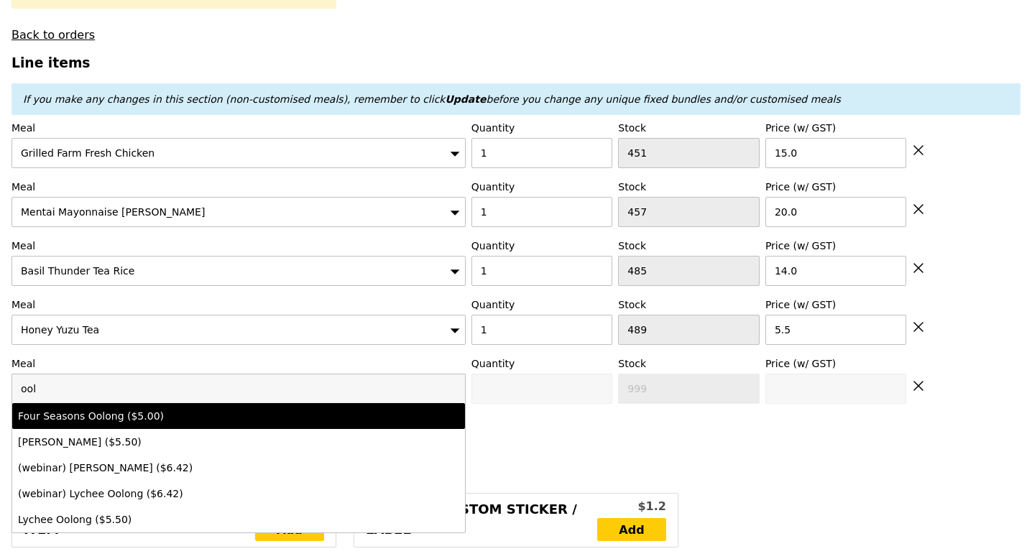
type input "ool"
click at [108, 409] on div "Four Seasons Oolong ($5.00)" at bounding box center [183, 416] width 331 height 14
type input "Confirm anyway"
type input "0"
type input "495"
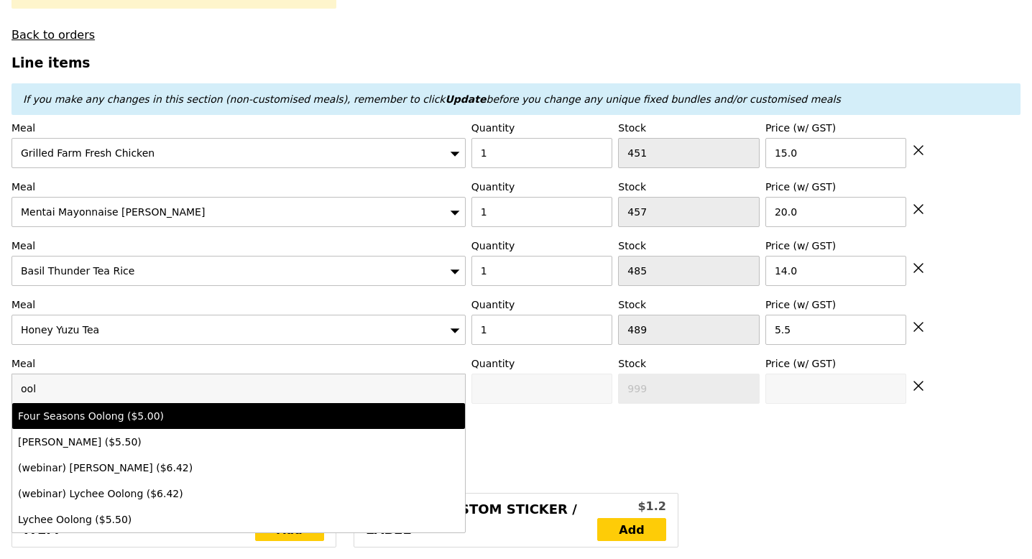
type input "5.0"
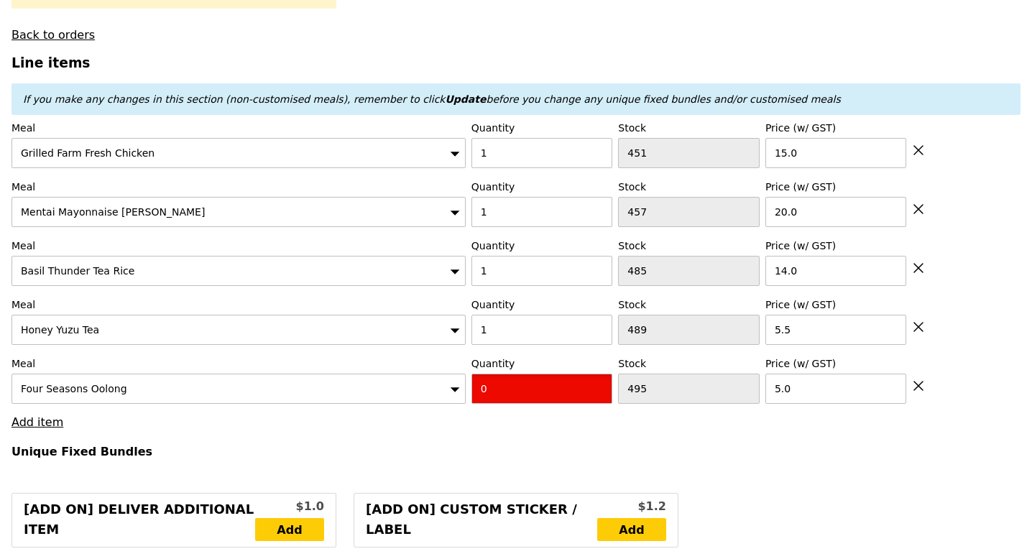
click at [506, 380] on input "0" at bounding box center [542, 389] width 142 height 30
type input "Confirm"
type input "1"
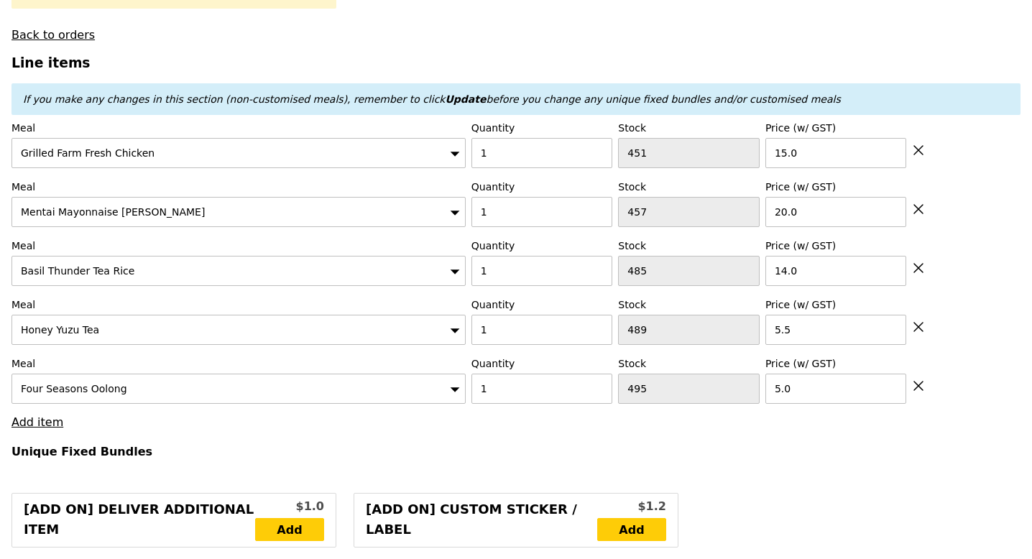
type input "Loading..."
type input "59.50"
type input "3.62"
type input "3.95"
type input "63.45"
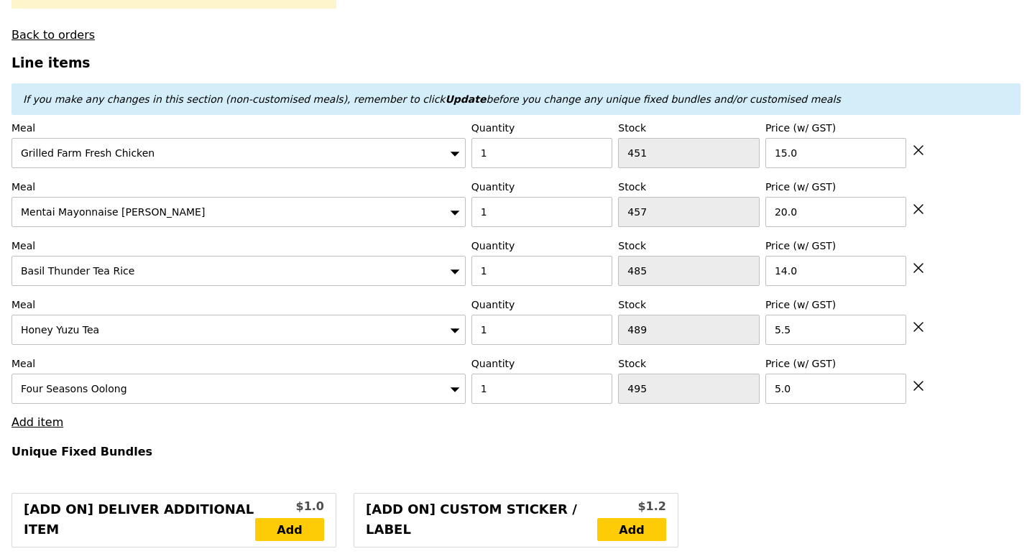
type input "Confirm"
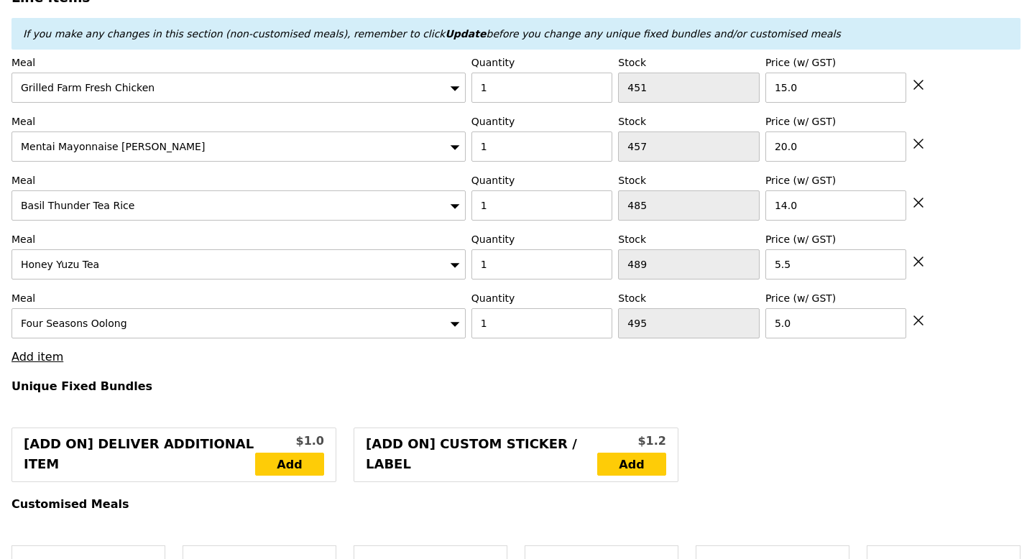
scroll to position [559, 0]
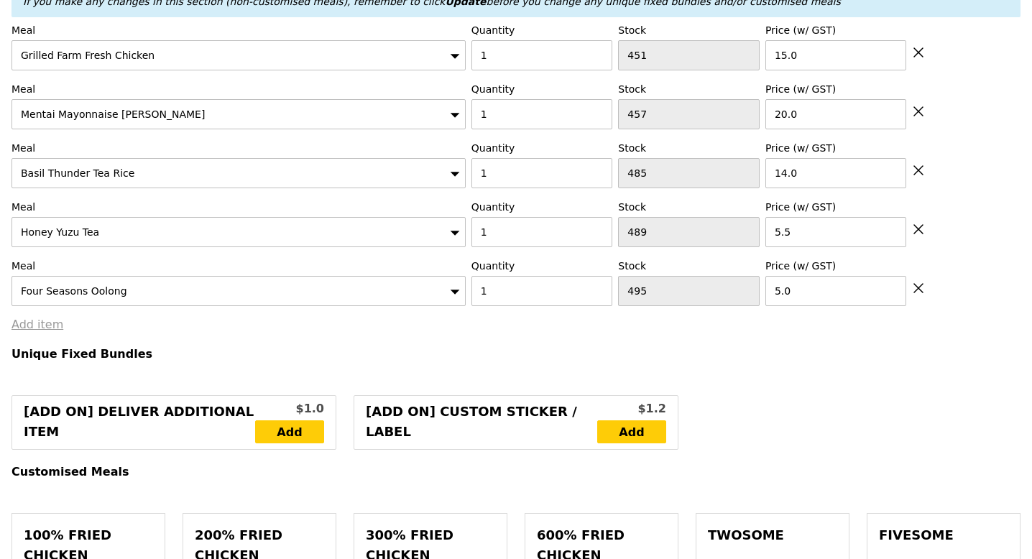
click at [24, 318] on link "Add item" at bounding box center [37, 325] width 52 height 14
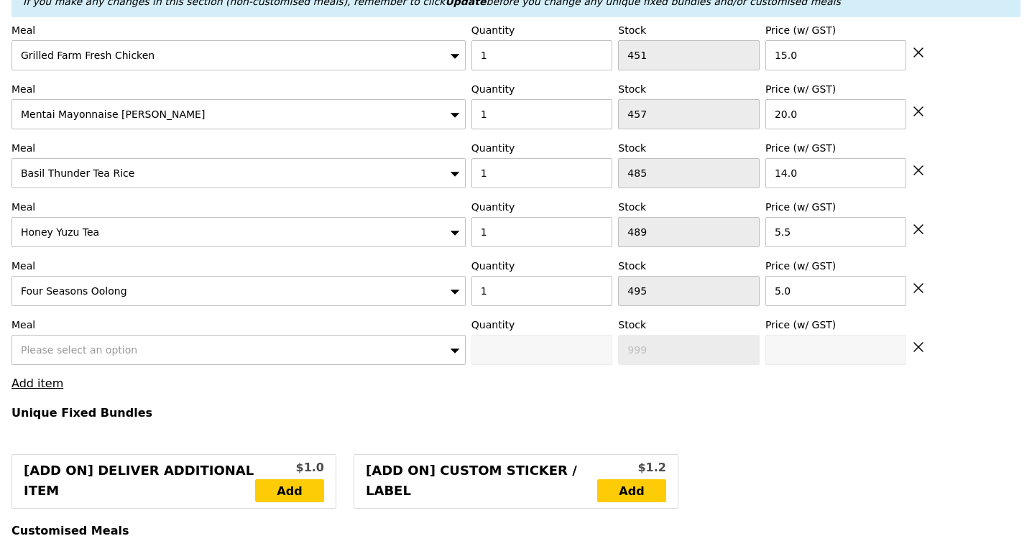
click at [67, 343] on div "Please select an option" at bounding box center [238, 350] width 454 height 30
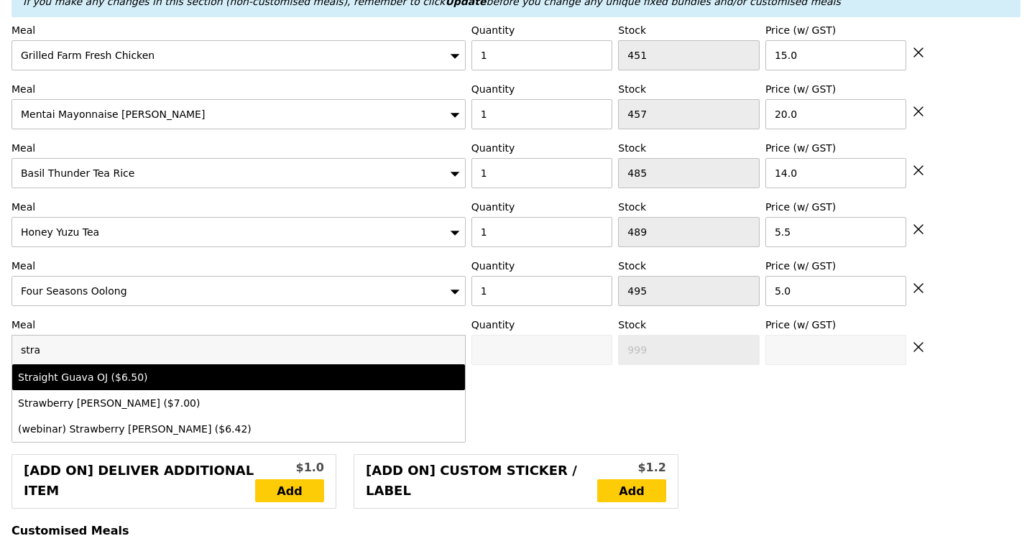
type input "stra"
click at [96, 370] on div "Straight Guava OJ ($6.50)" at bounding box center [183, 377] width 331 height 14
type input "Confirm anyway"
type input "0"
type input "498"
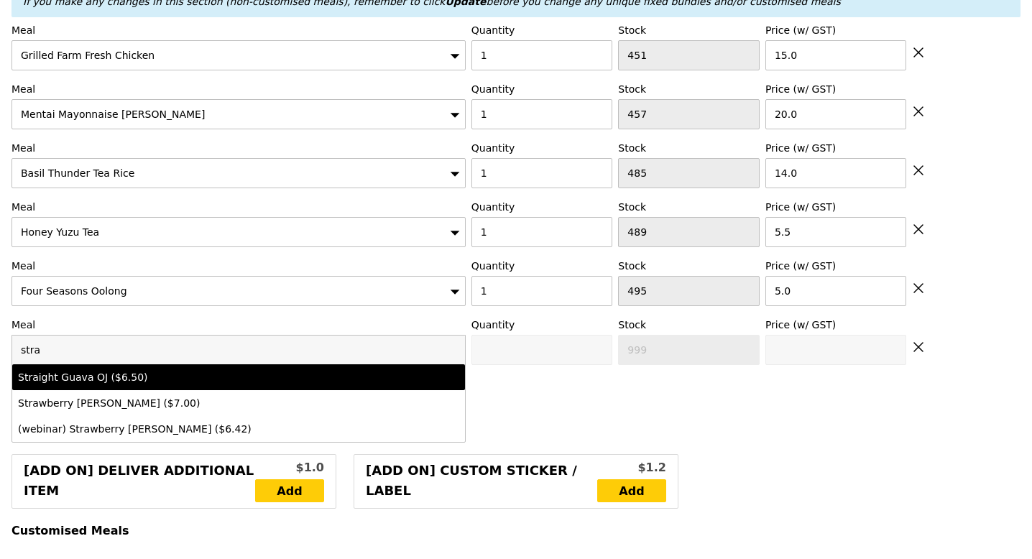
type input "6.5"
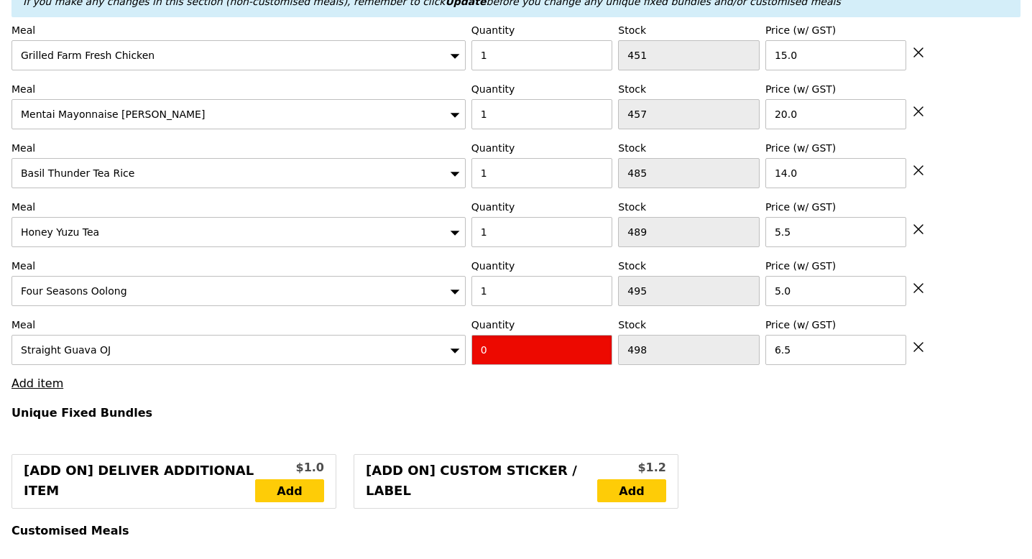
click at [525, 344] on input "0" at bounding box center [542, 350] width 142 height 30
click at [525, 343] on input "0" at bounding box center [542, 350] width 142 height 30
type input "Confirm"
type input "1"
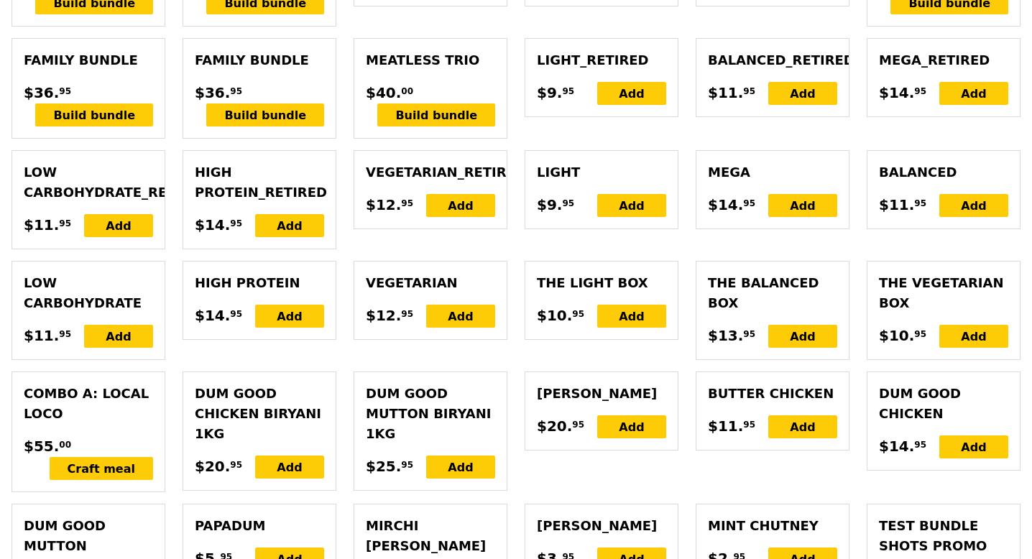
type input "Loading..."
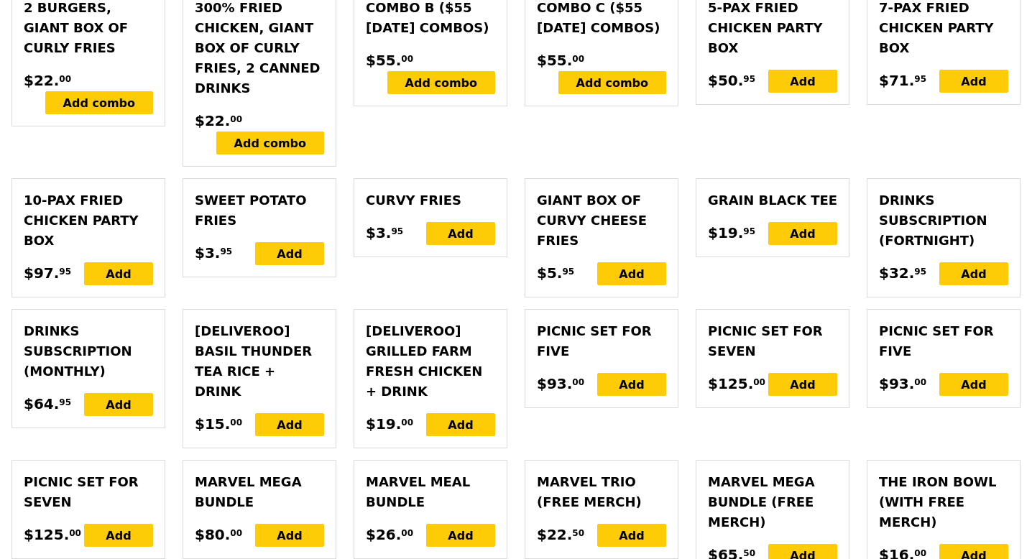
type input "66.00"
type input "69.95"
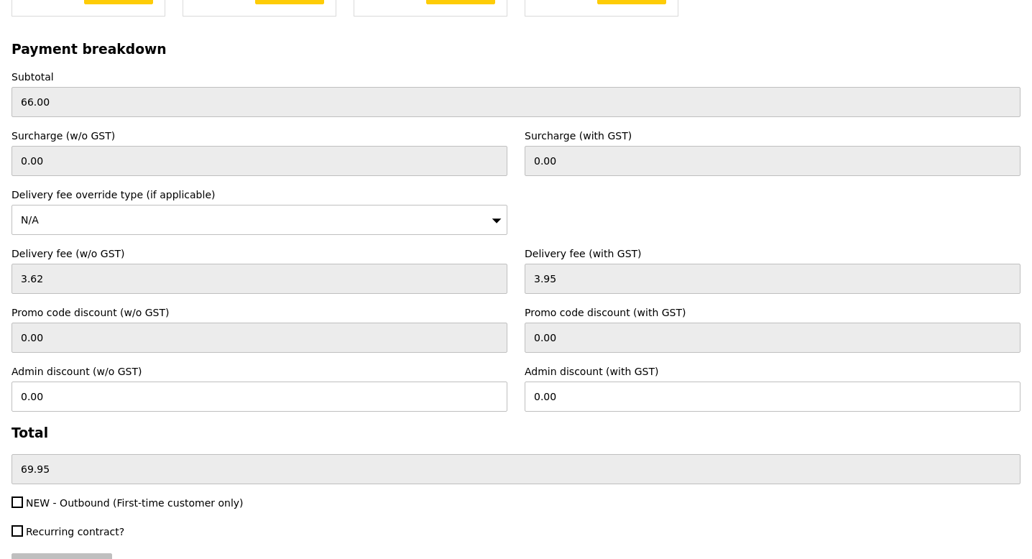
type input "Confirm"
click at [460, 382] on input "0.00" at bounding box center [259, 397] width 496 height 30
type input "3.62"
type input "3.95"
type input "66.00"
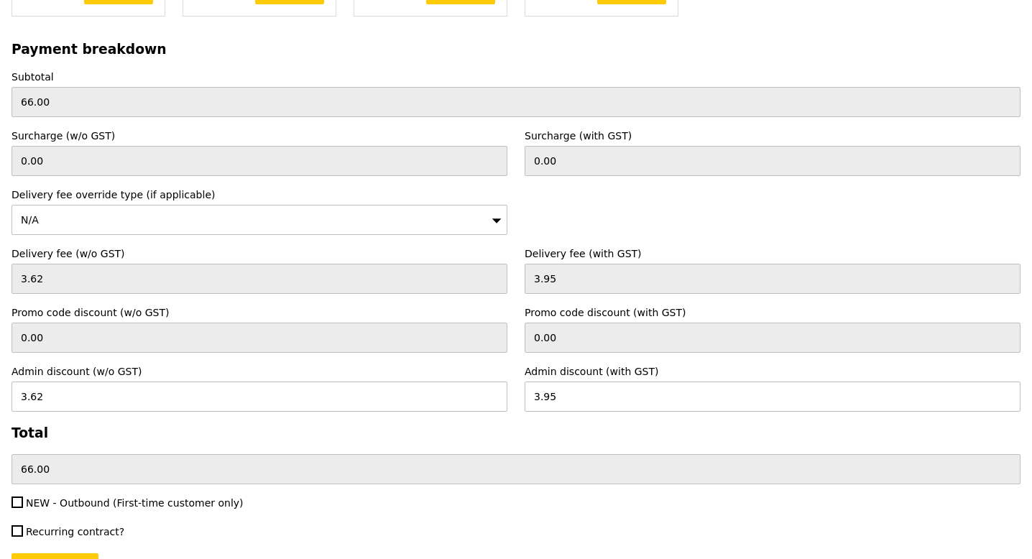
click at [468, 348] on div "Payment breakdown Subtotal 66.00 Surcharge (w/o GST) 0.00 Surcharge (with GST) …" at bounding box center [515, 263] width 1009 height 443
click at [52, 553] on input "Confirm" at bounding box center [54, 568] width 87 height 30
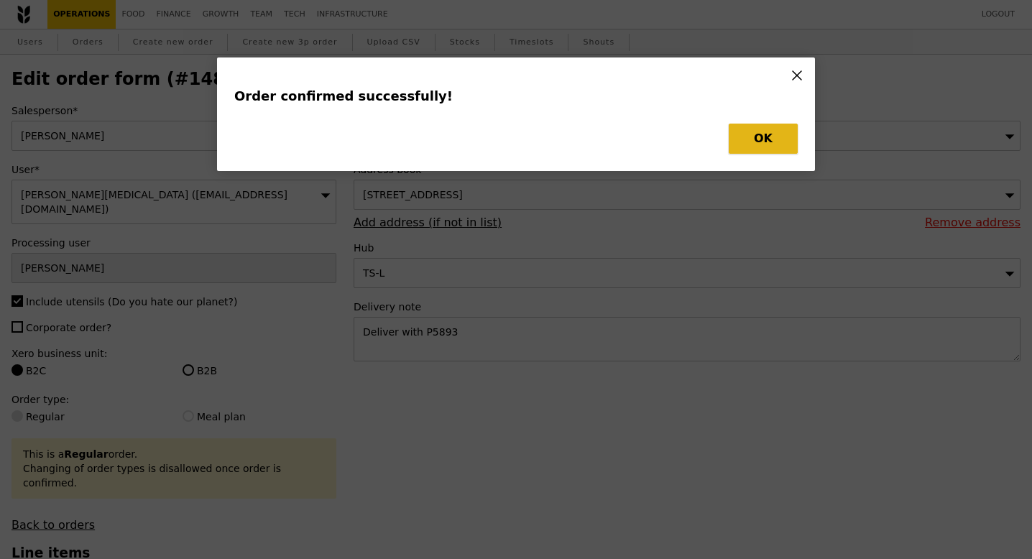
click at [752, 140] on button "OK" at bounding box center [763, 139] width 69 height 30
type input "Loading..."
checkbox input "false"
type input "498"
type input "6.50"
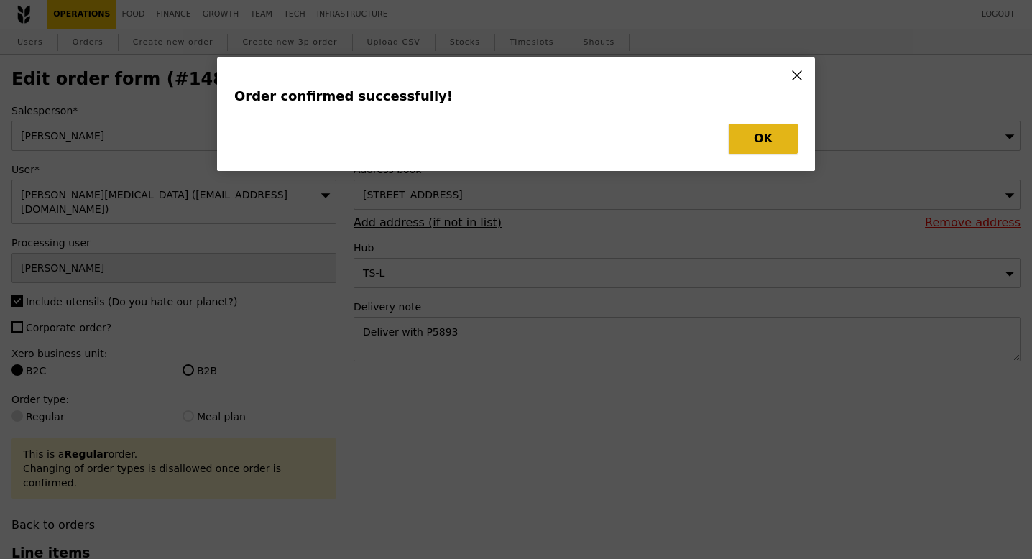
type input "495"
type input "5.00"
type input "489"
type input "5.50"
type input "485"
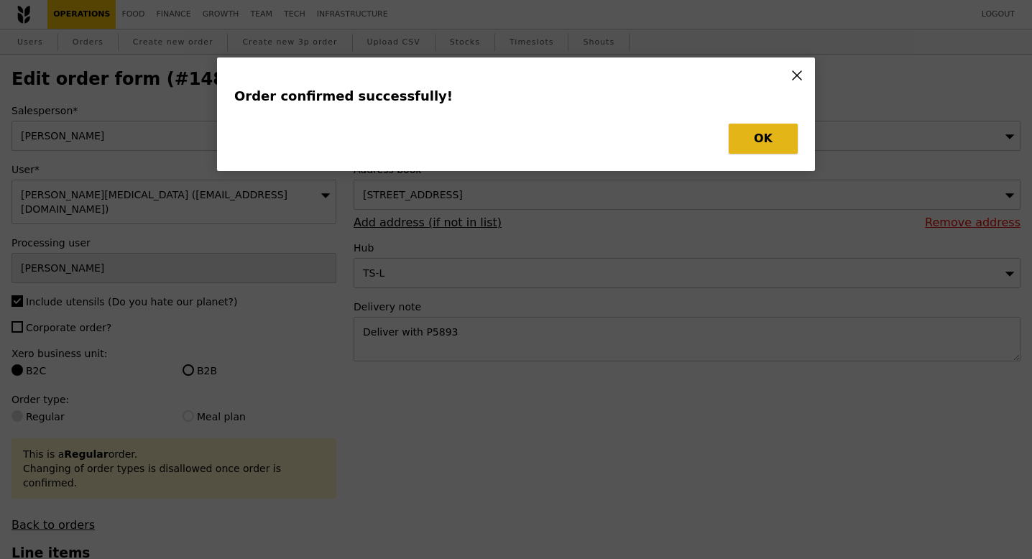
type input "14.00"
type input "457"
type input "20.00"
type input "451"
type input "15.00"
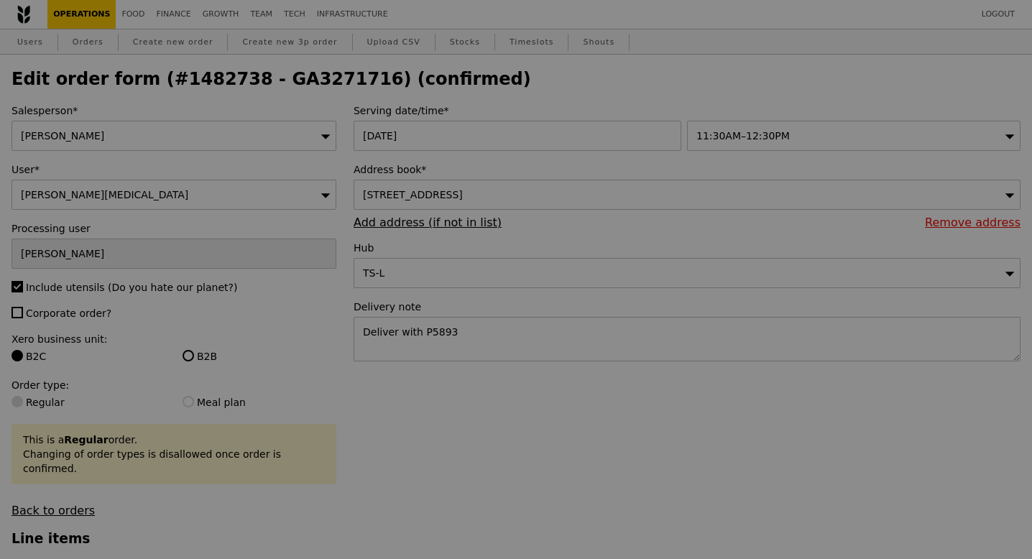
type input "497"
type input "494"
type input "488"
type input "484"
type input "456"
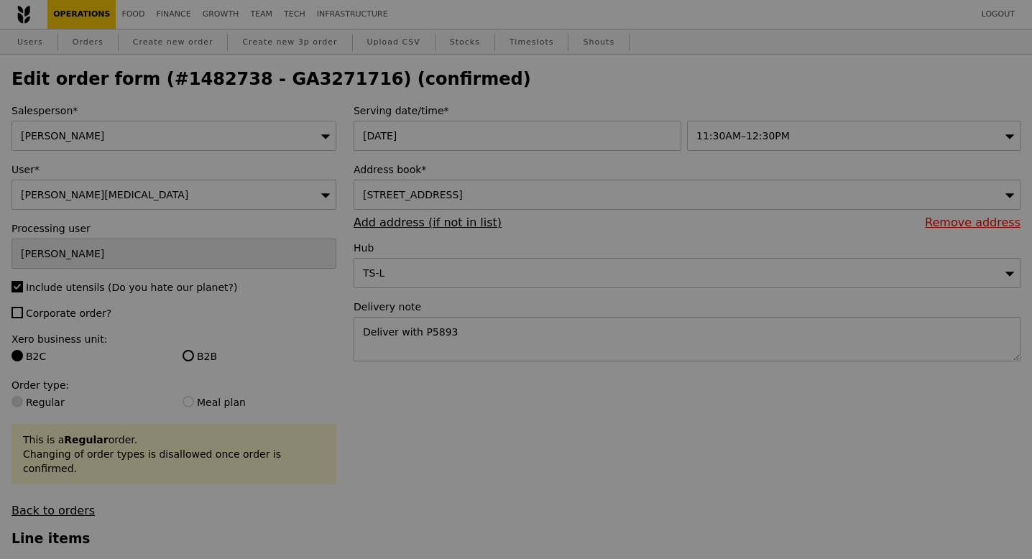
type input "450"
type input "Update"
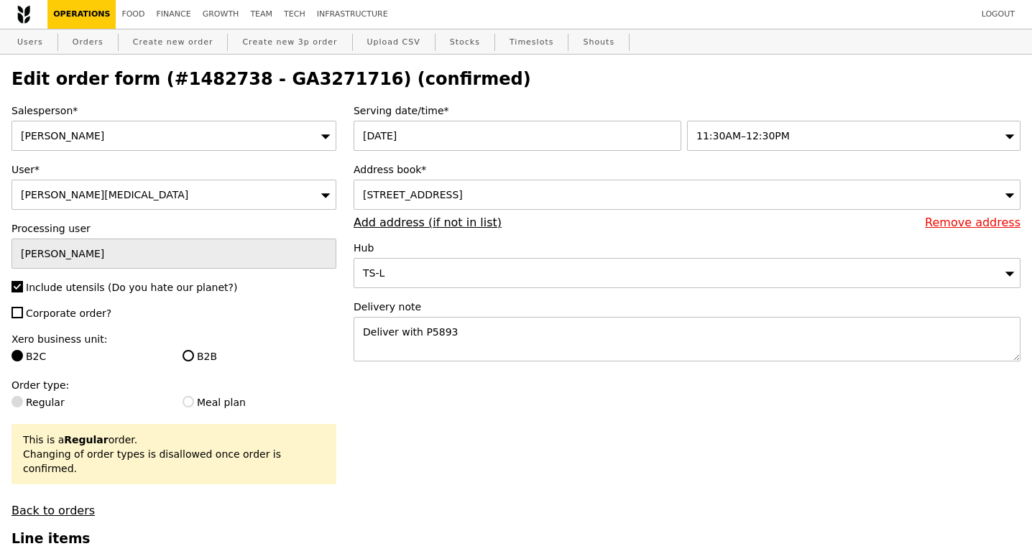
click at [303, 80] on h2 "Edit order form (#1482738 - GA3271716) (confirmed)" at bounding box center [515, 79] width 1009 height 20
copy h2 "GA3271716"
click at [96, 37] on link "Orders" at bounding box center [88, 42] width 42 height 26
select select "100"
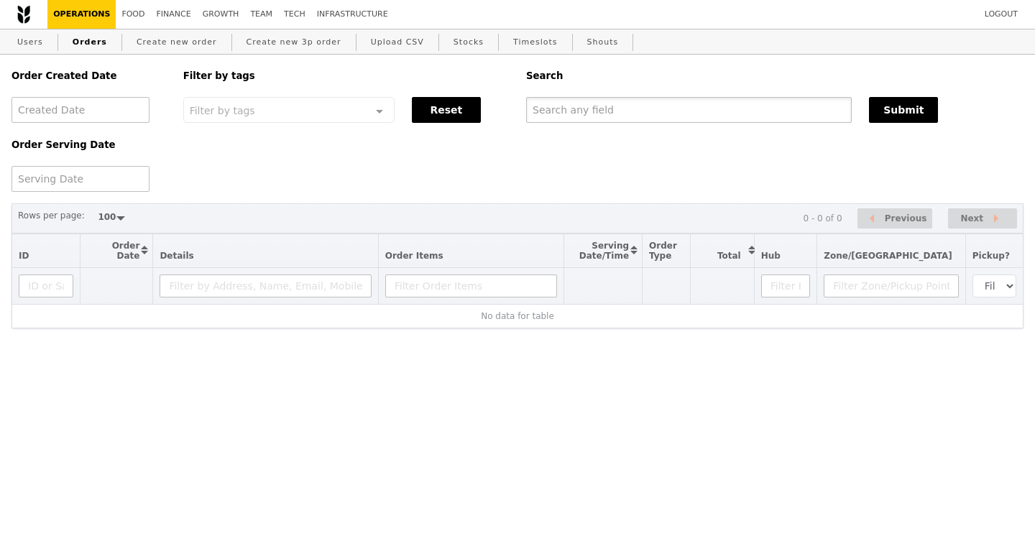
click at [642, 112] on input "text" at bounding box center [688, 110] width 325 height 26
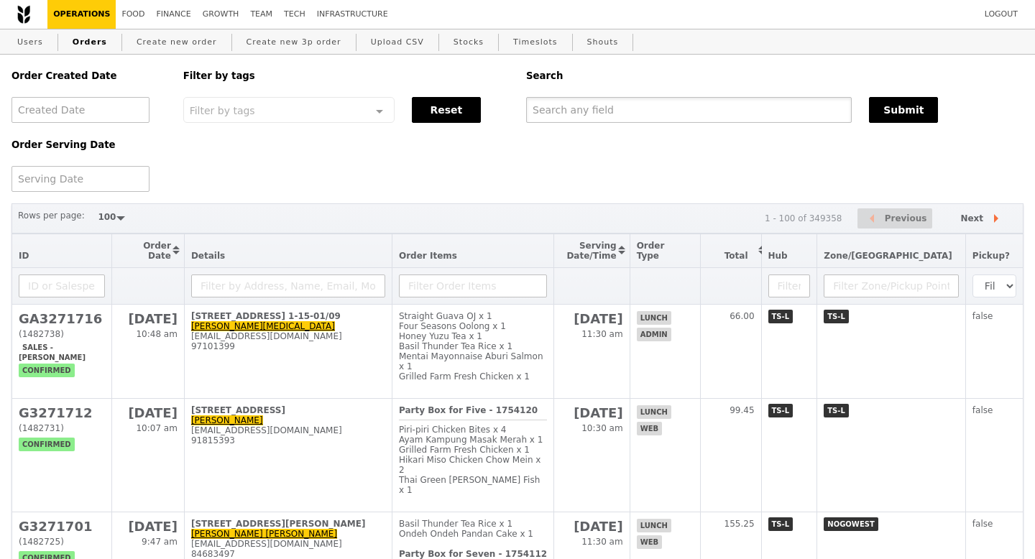
paste input "GA3271716"
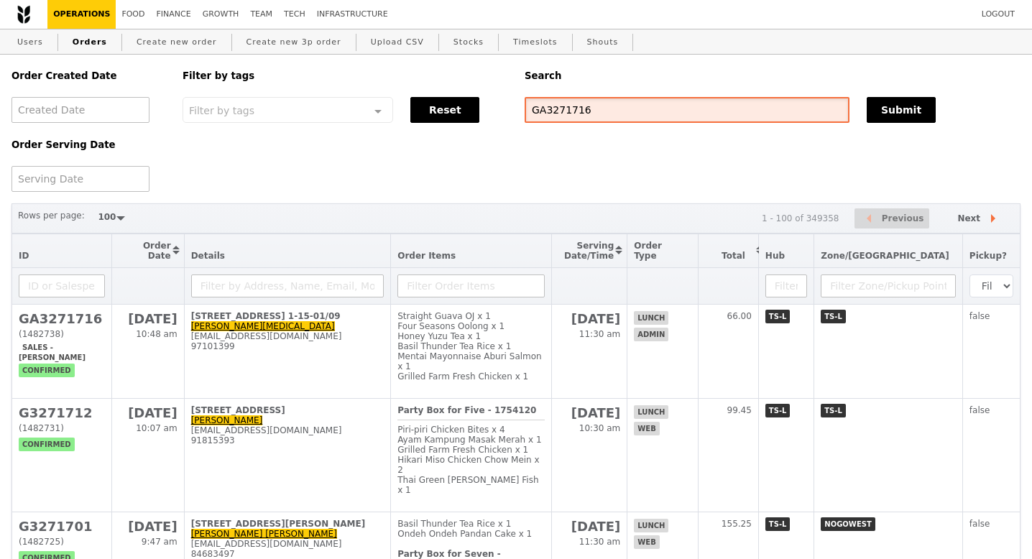
type input "GA3271716"
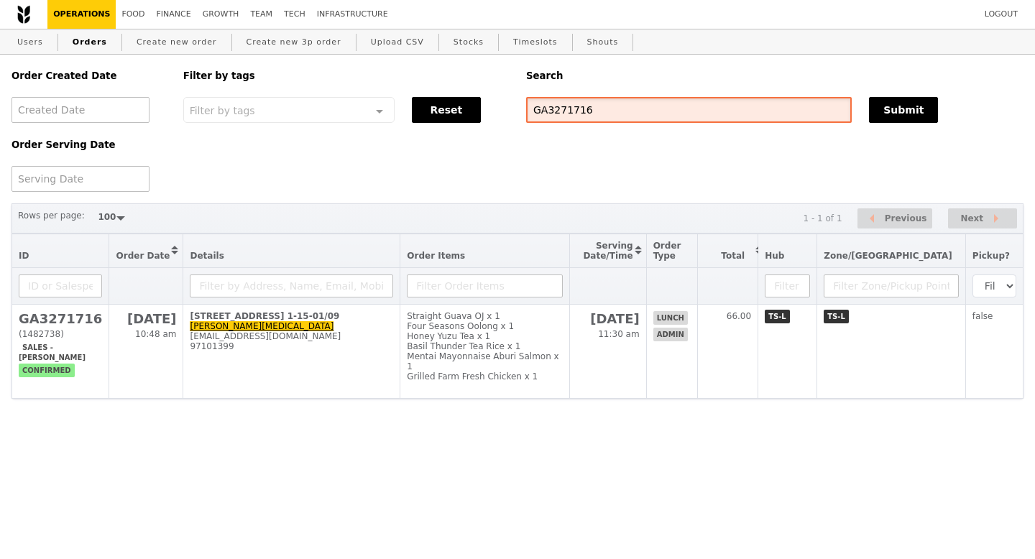
click at [555, 112] on input "GA3271716" at bounding box center [688, 110] width 325 height 26
